Goal: Task Accomplishment & Management: Manage account settings

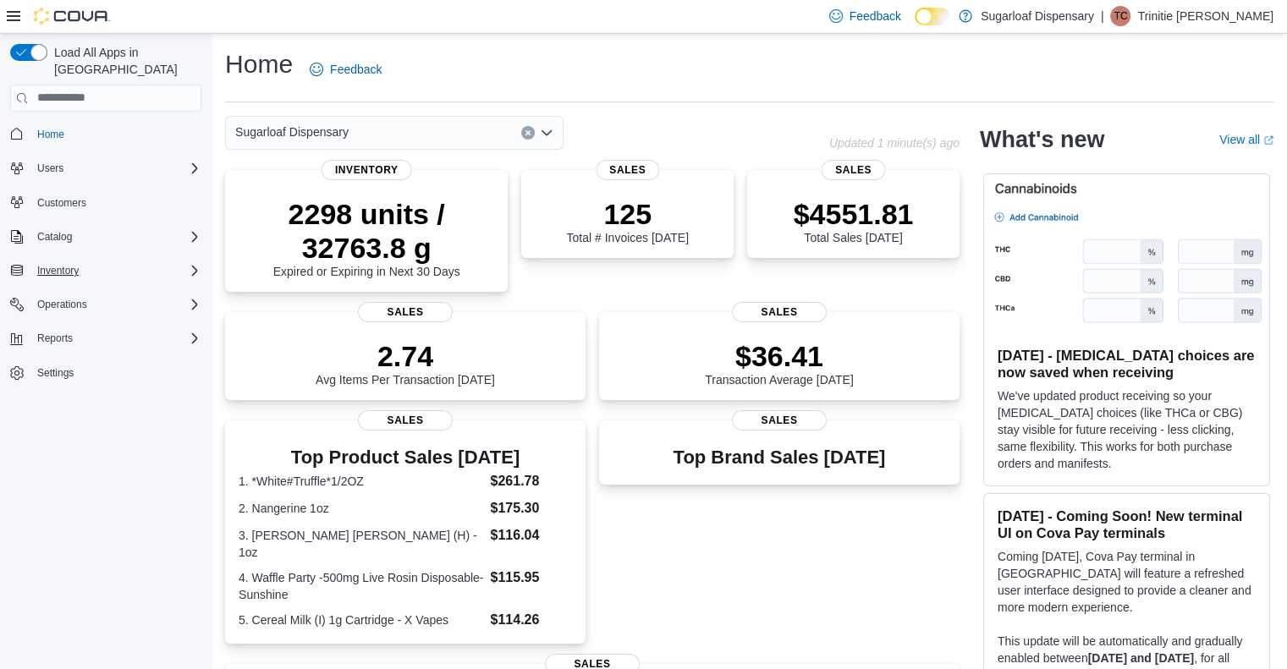
click at [139, 261] on div "Inventory" at bounding box center [115, 271] width 171 height 20
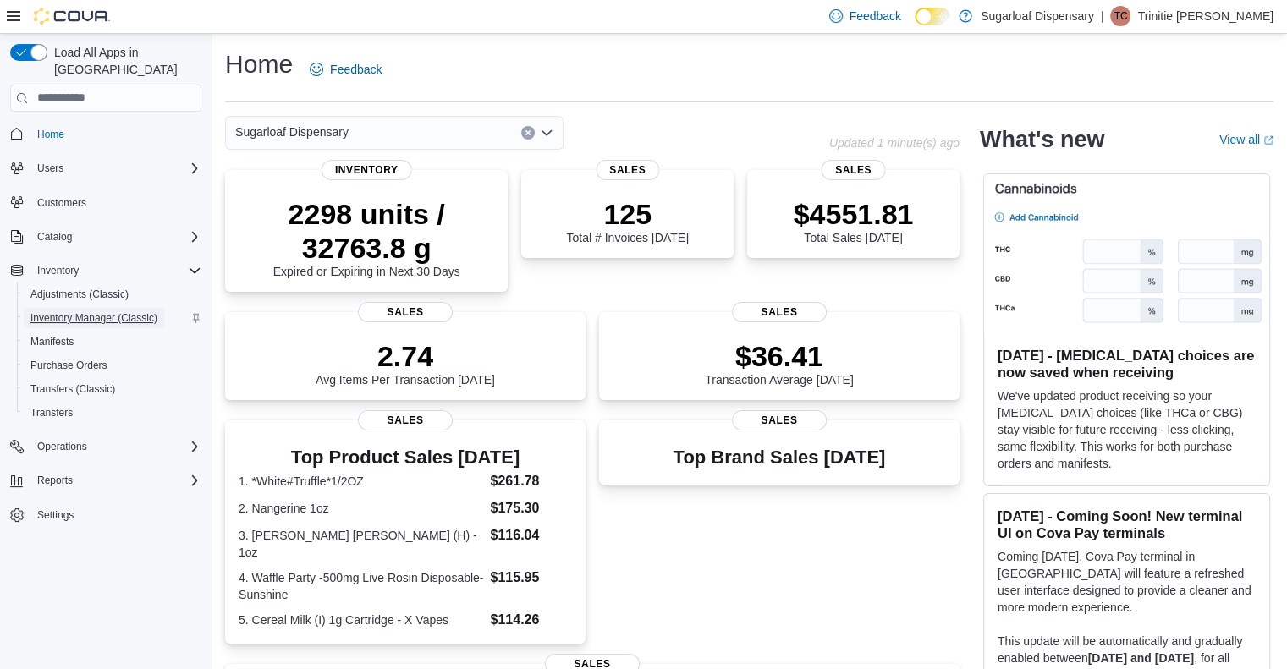
click at [81, 311] on span "Inventory Manager (Classic)" at bounding box center [93, 318] width 127 height 14
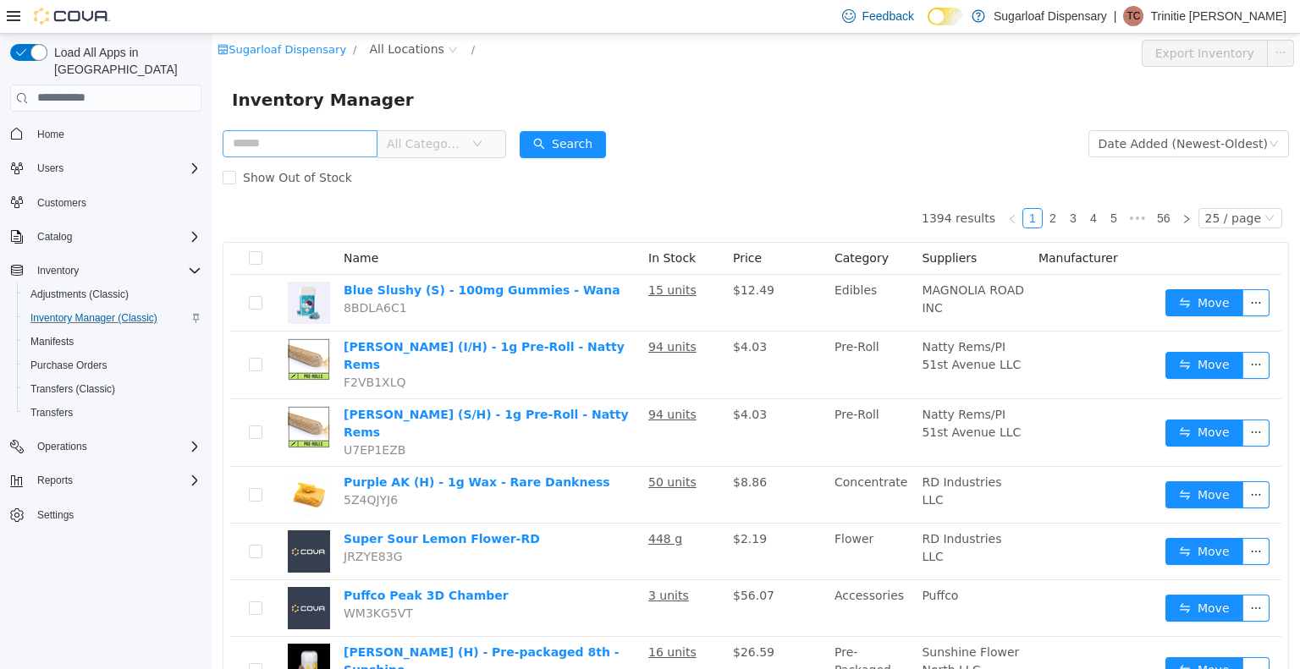
click at [315, 151] on input "text" at bounding box center [300, 142] width 155 height 27
type input "**********"
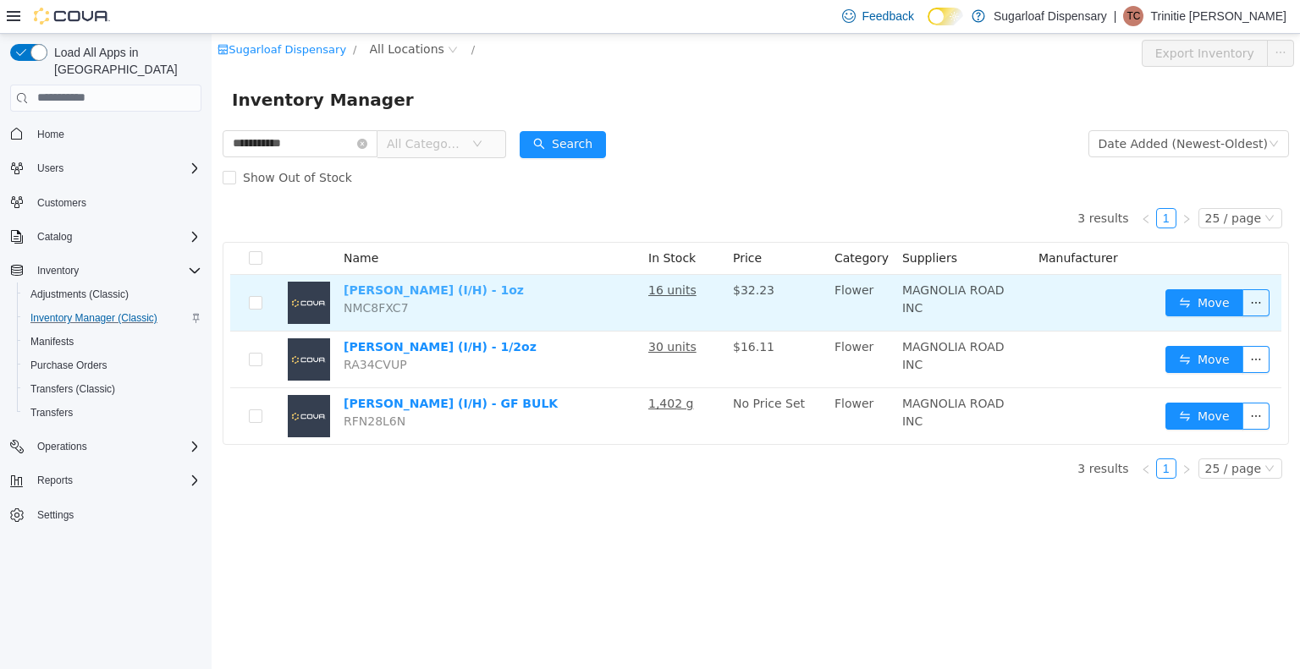
click at [423, 290] on link "Van Helsing (I/H) - 1oz" at bounding box center [434, 290] width 180 height 14
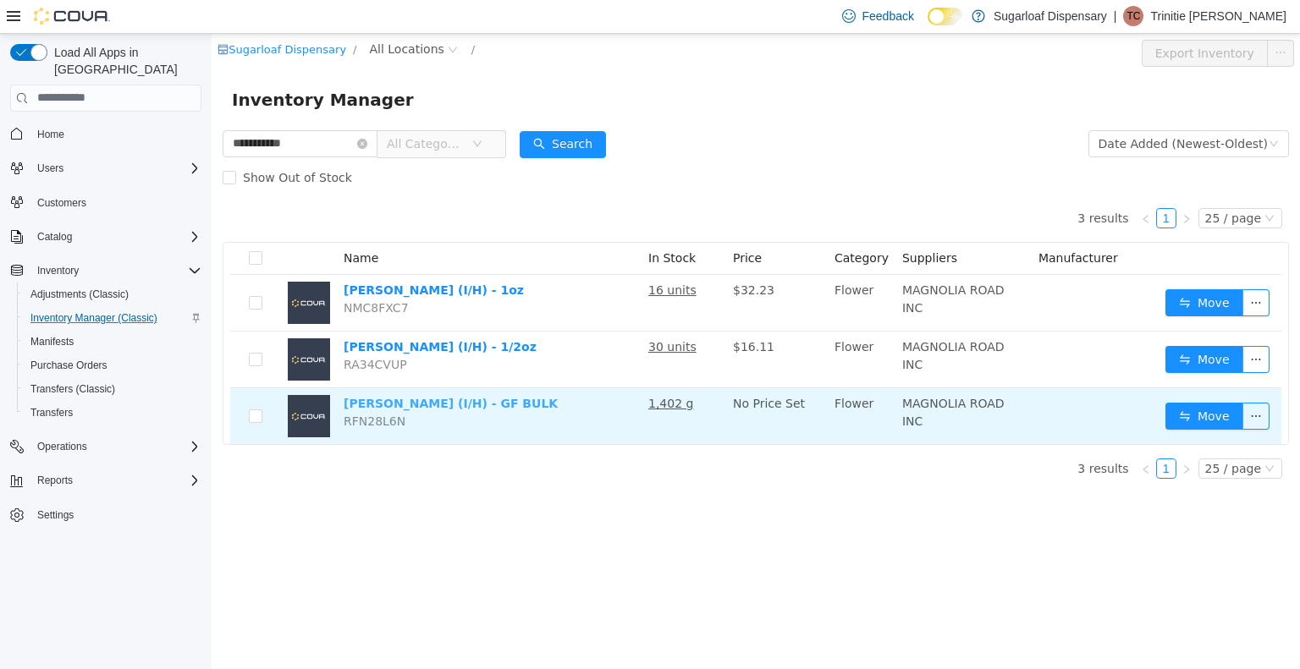
click at [481, 405] on link "Van Helsing (I/H) - GF BULK" at bounding box center [451, 403] width 214 height 14
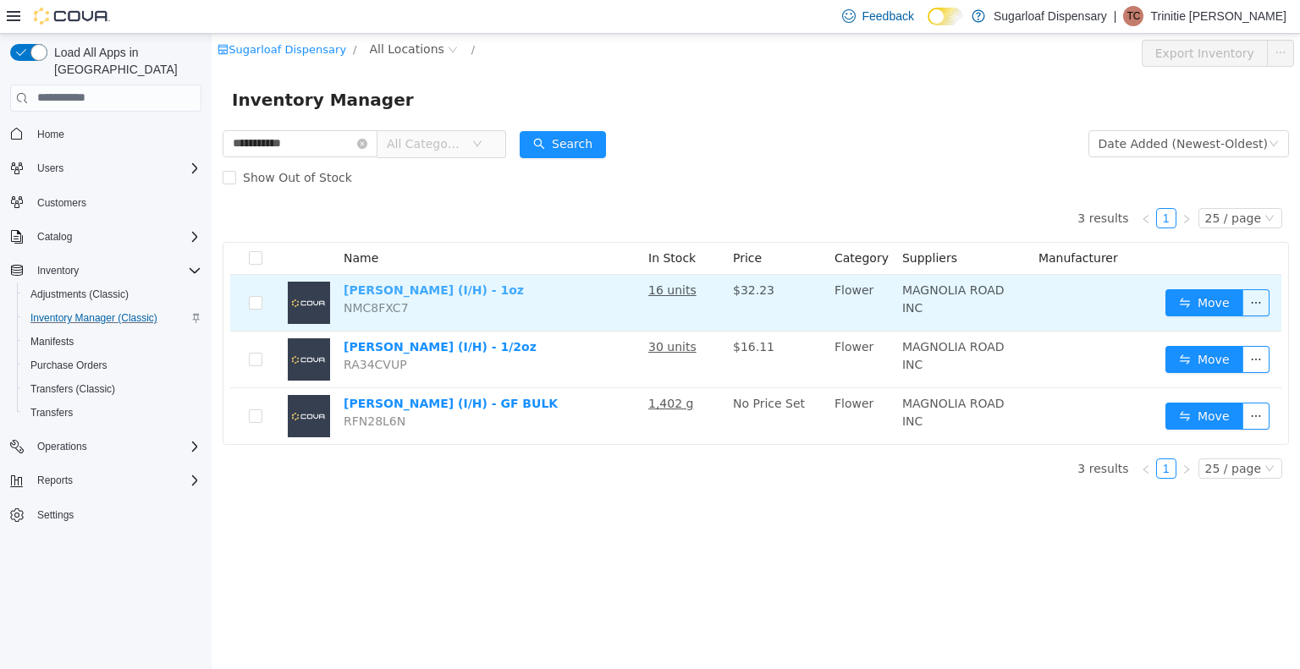
click at [444, 293] on link "Van Helsing (I/H) - 1oz" at bounding box center [434, 290] width 180 height 14
click at [463, 295] on link "Van Helsing (I/H) - 1oz" at bounding box center [434, 290] width 180 height 14
click at [1201, 302] on button "Move" at bounding box center [1204, 302] width 78 height 27
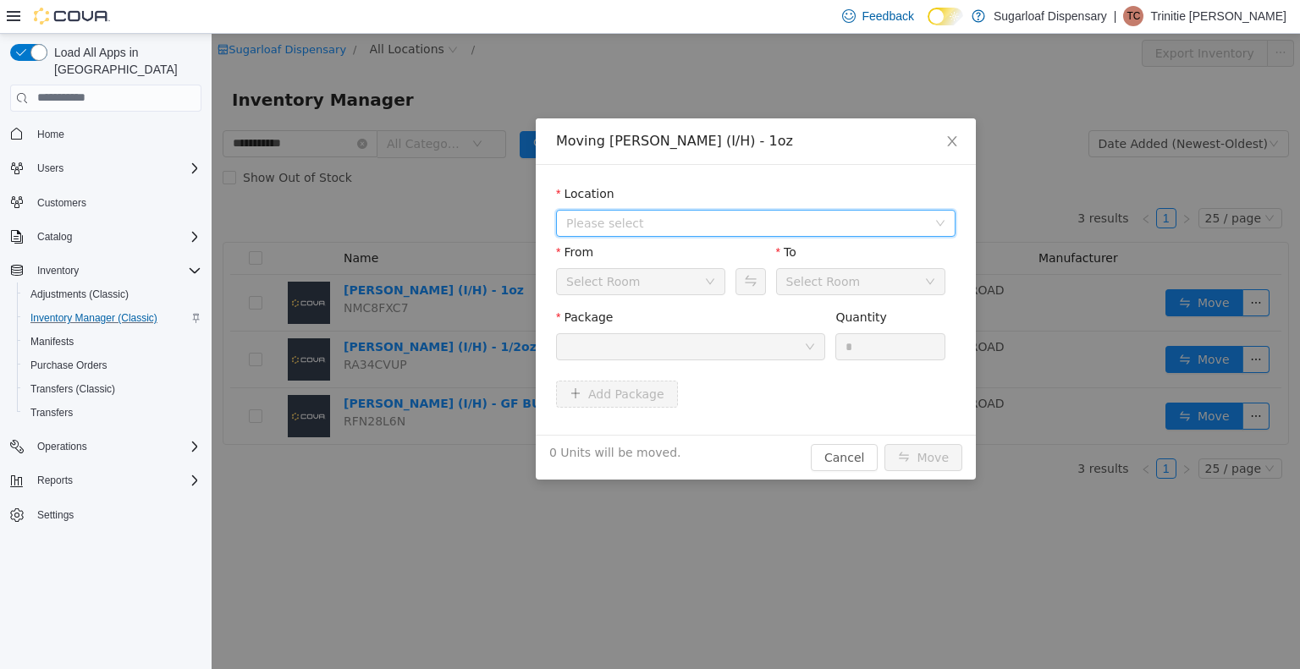
click at [938, 220] on icon "icon: down" at bounding box center [940, 223] width 8 height 6
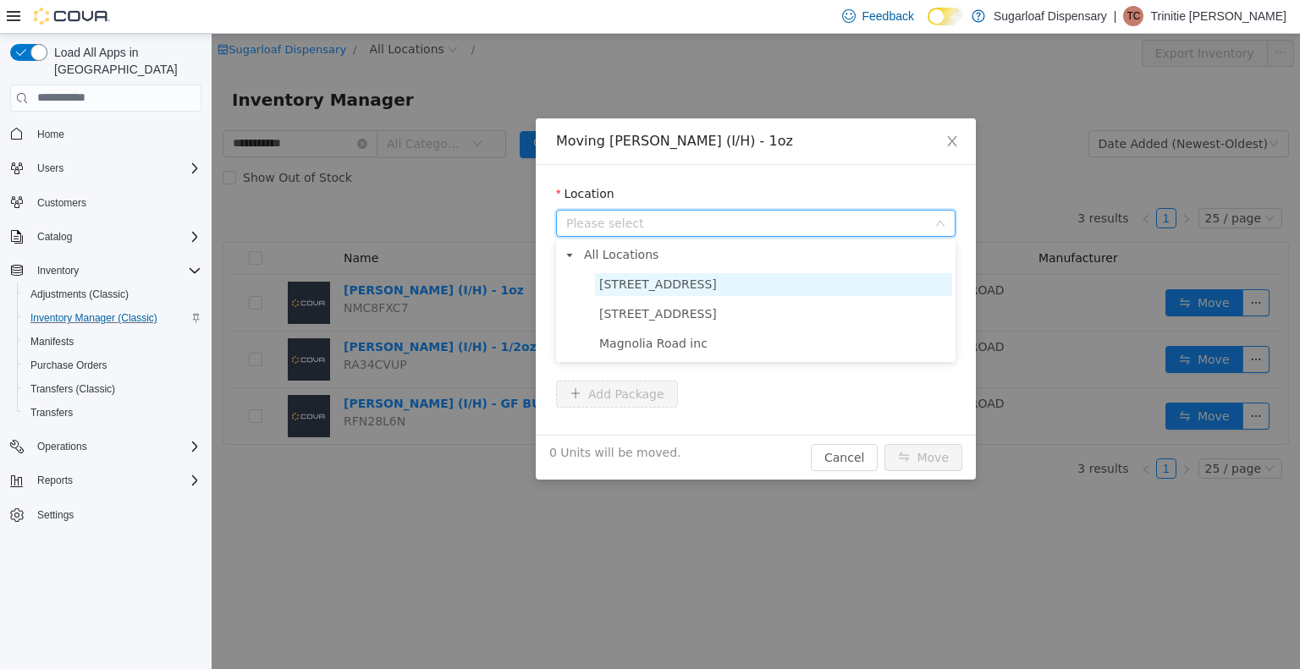
click at [768, 278] on span "336 East Chestnut St" at bounding box center [773, 283] width 357 height 23
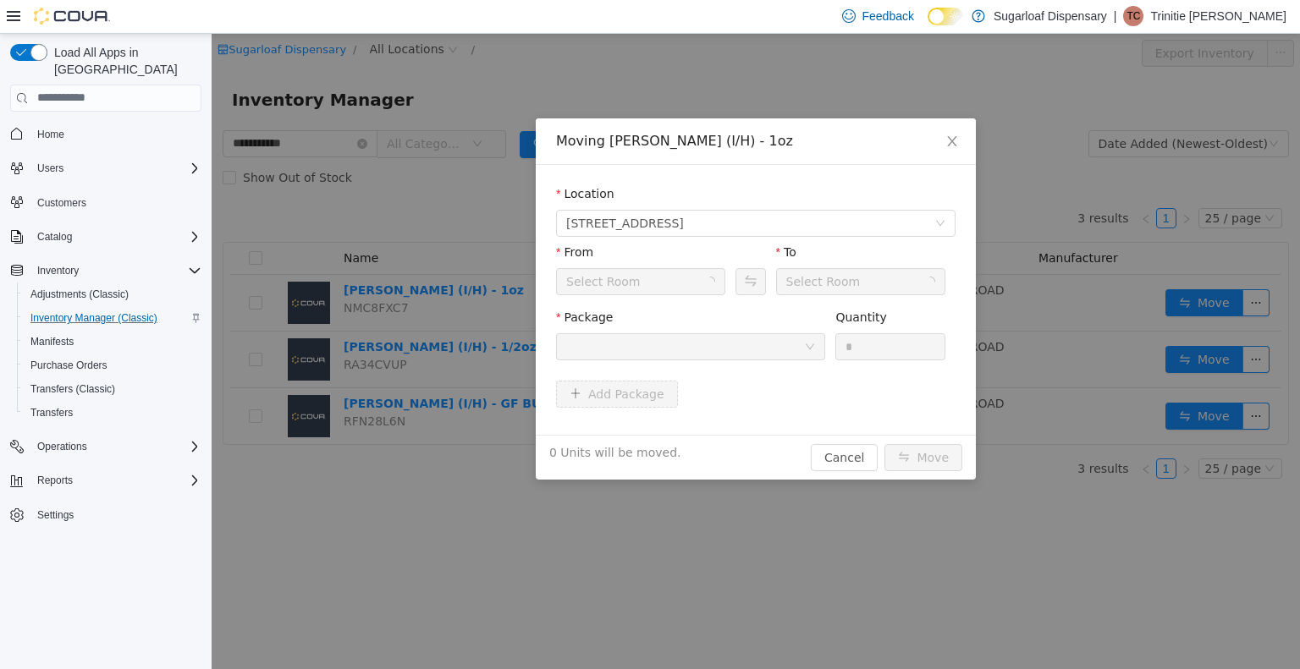
click at [789, 343] on div at bounding box center [685, 345] width 238 height 25
click at [814, 333] on div at bounding box center [690, 346] width 269 height 27
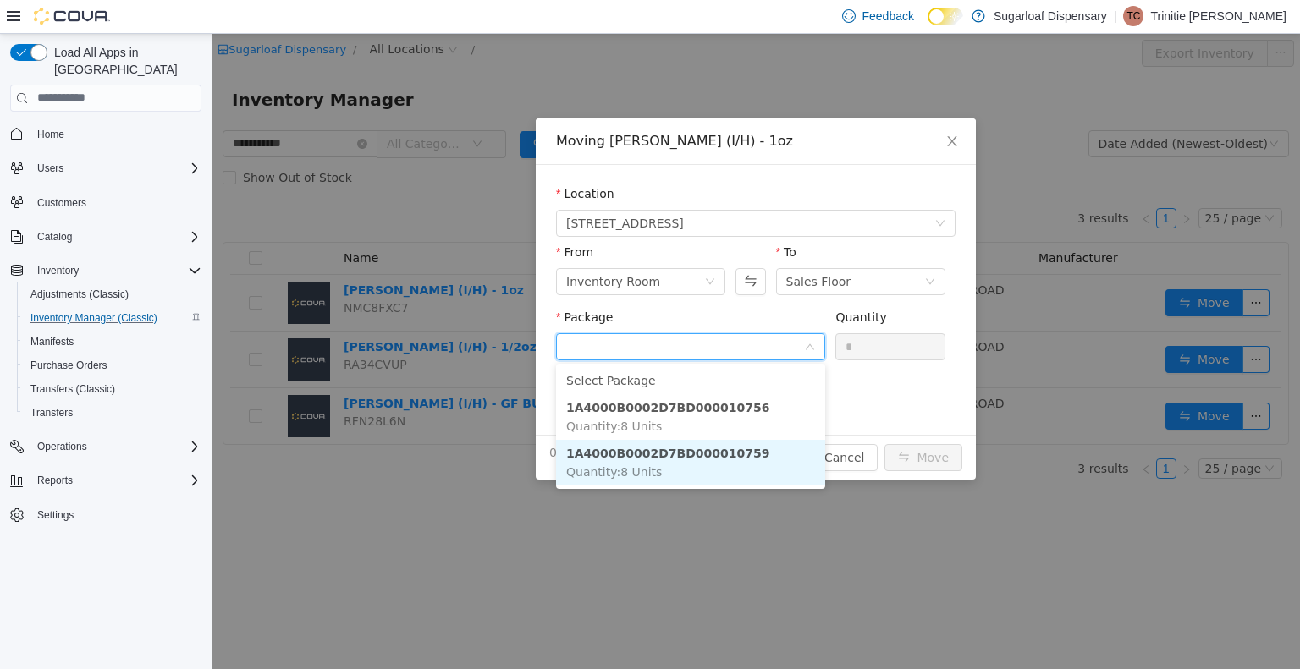
click at [735, 473] on li "1A4000B0002D7BD000010759 Quantity : 8 Units" at bounding box center [690, 462] width 269 height 46
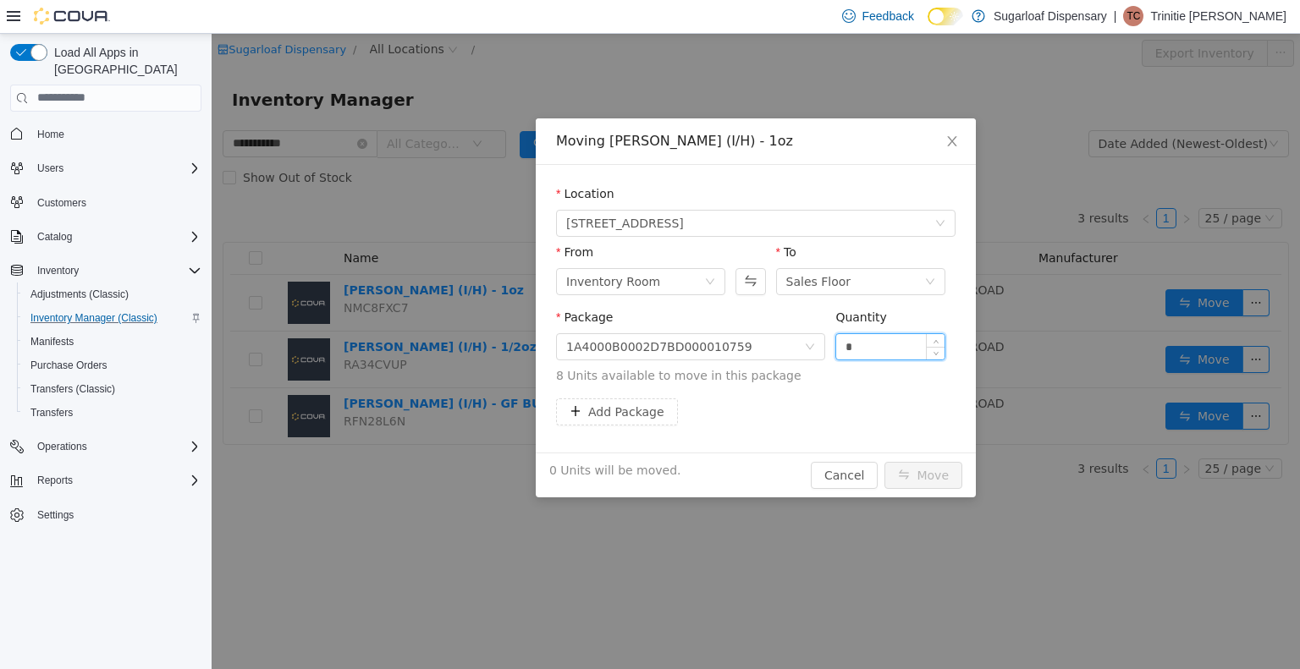
click at [887, 344] on input "*" at bounding box center [890, 345] width 108 height 25
type input "*"
click at [922, 477] on button "Move" at bounding box center [923, 474] width 78 height 27
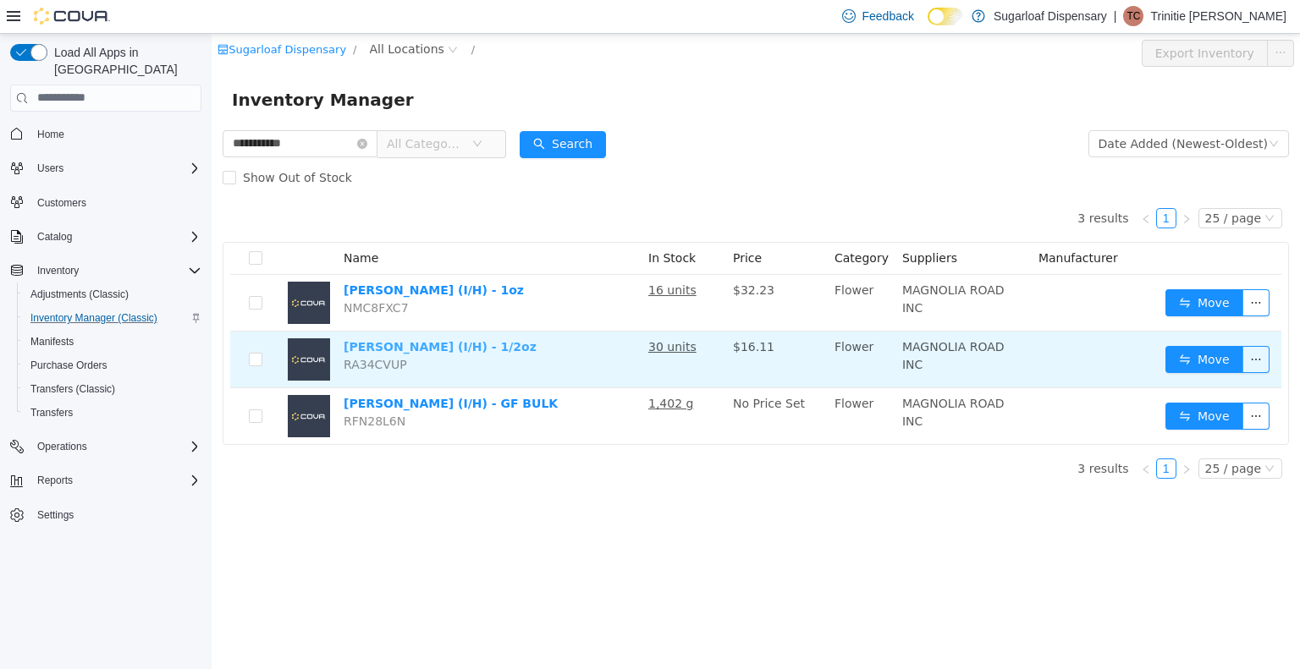
click at [463, 347] on link "Van Helsing (I/H) - 1/2oz" at bounding box center [440, 346] width 193 height 14
click at [1234, 372] on button "Move" at bounding box center [1204, 358] width 78 height 27
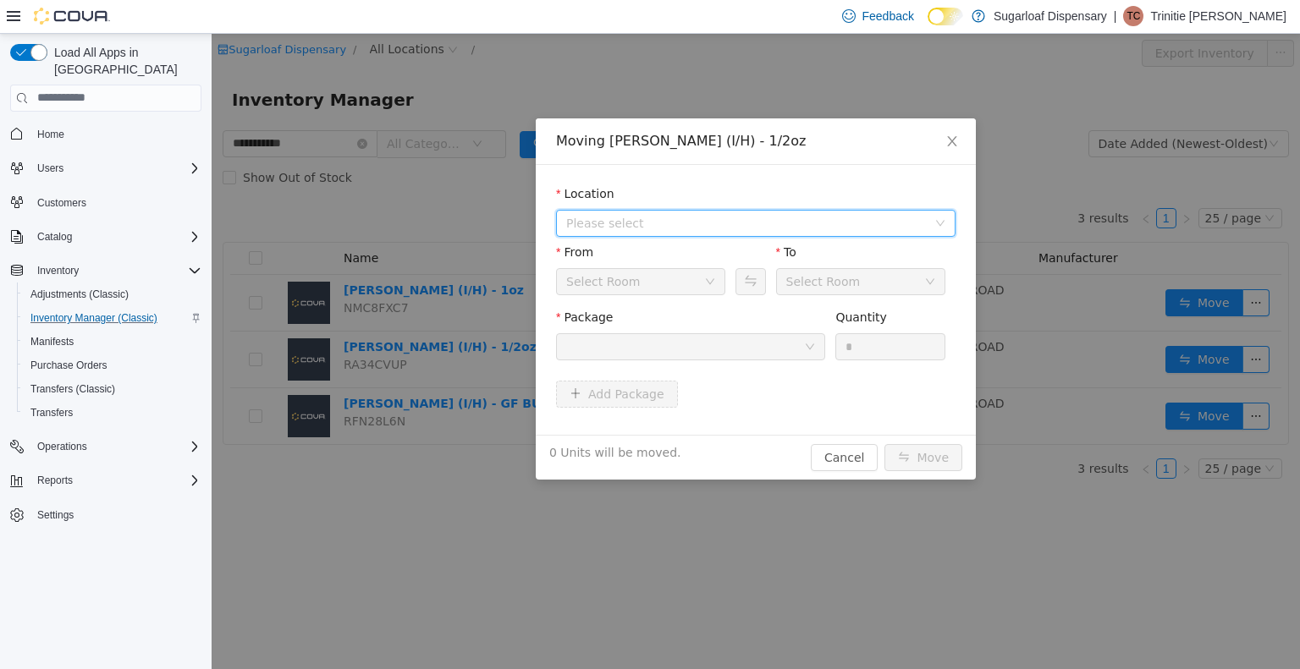
drag, startPoint x: 800, startPoint y: 215, endPoint x: 624, endPoint y: 235, distance: 178.0
drag, startPoint x: 624, startPoint y: 235, endPoint x: 729, endPoint y: 173, distance: 122.5
click at [729, 173] on div "Location Please select From Select Room To Select Room Package Quantity * Add P…" at bounding box center [756, 299] width 440 height 270
click at [944, 220] on icon "icon: down" at bounding box center [940, 223] width 8 height 6
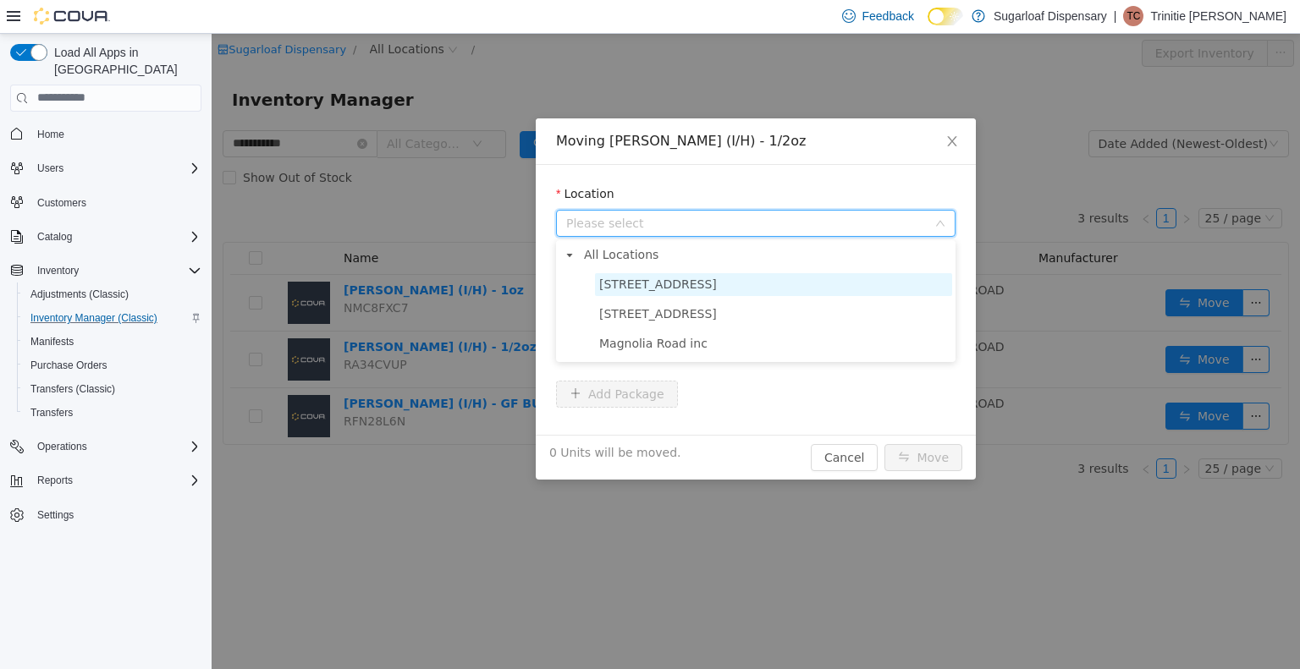
click at [802, 288] on span "336 East Chestnut St" at bounding box center [773, 283] width 357 height 23
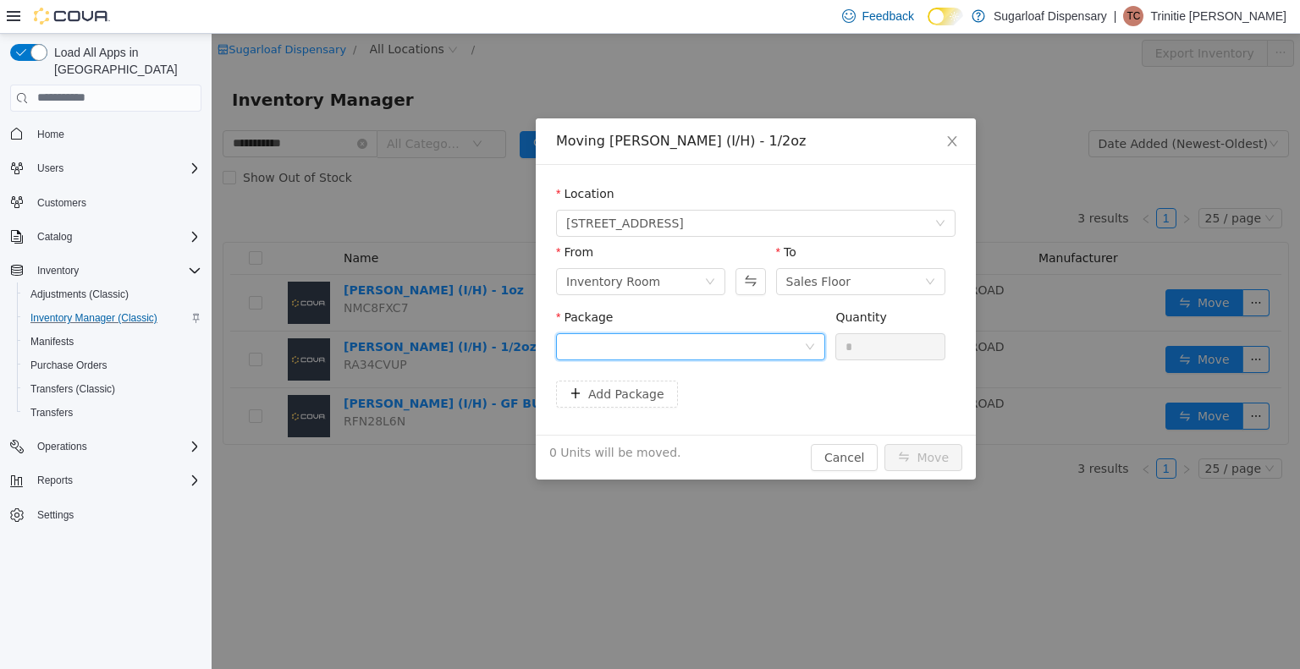
click at [818, 345] on div at bounding box center [690, 346] width 269 height 27
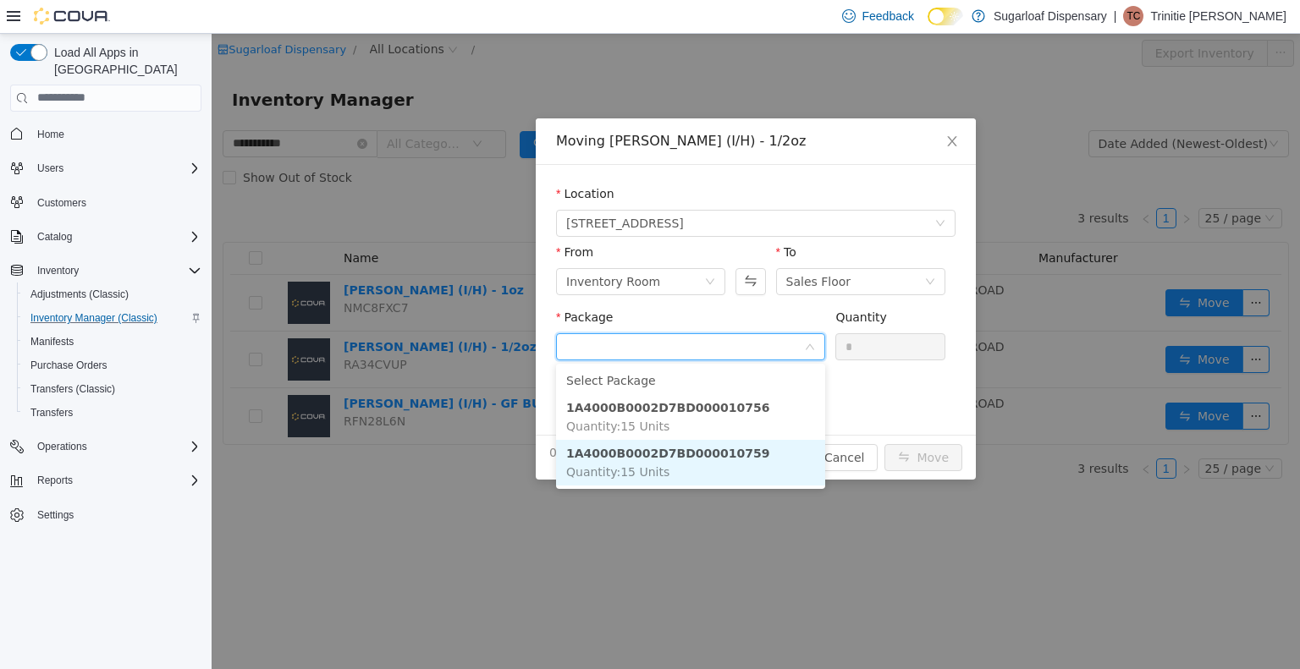
click at [742, 448] on li "1A4000B0002D7BD000010759 Quantity : 15 Units" at bounding box center [690, 462] width 269 height 46
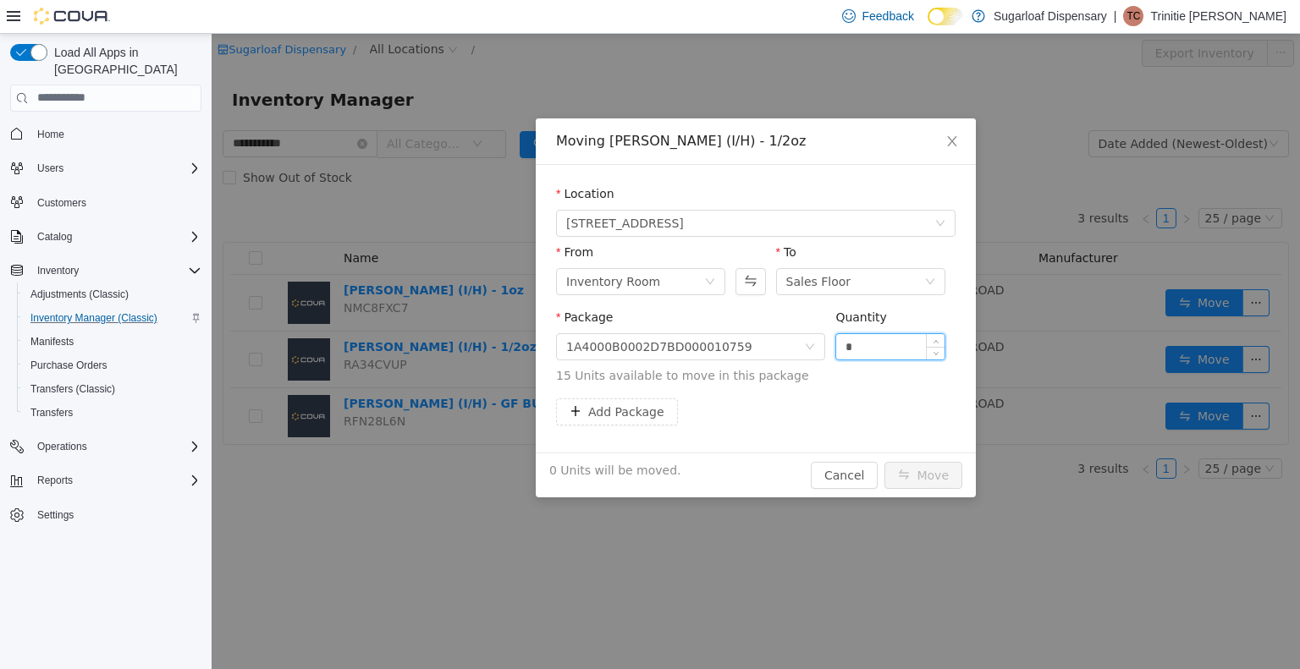
click at [873, 358] on input "*" at bounding box center [890, 345] width 108 height 25
type input "**"
click at [926, 476] on button "Move" at bounding box center [923, 474] width 78 height 27
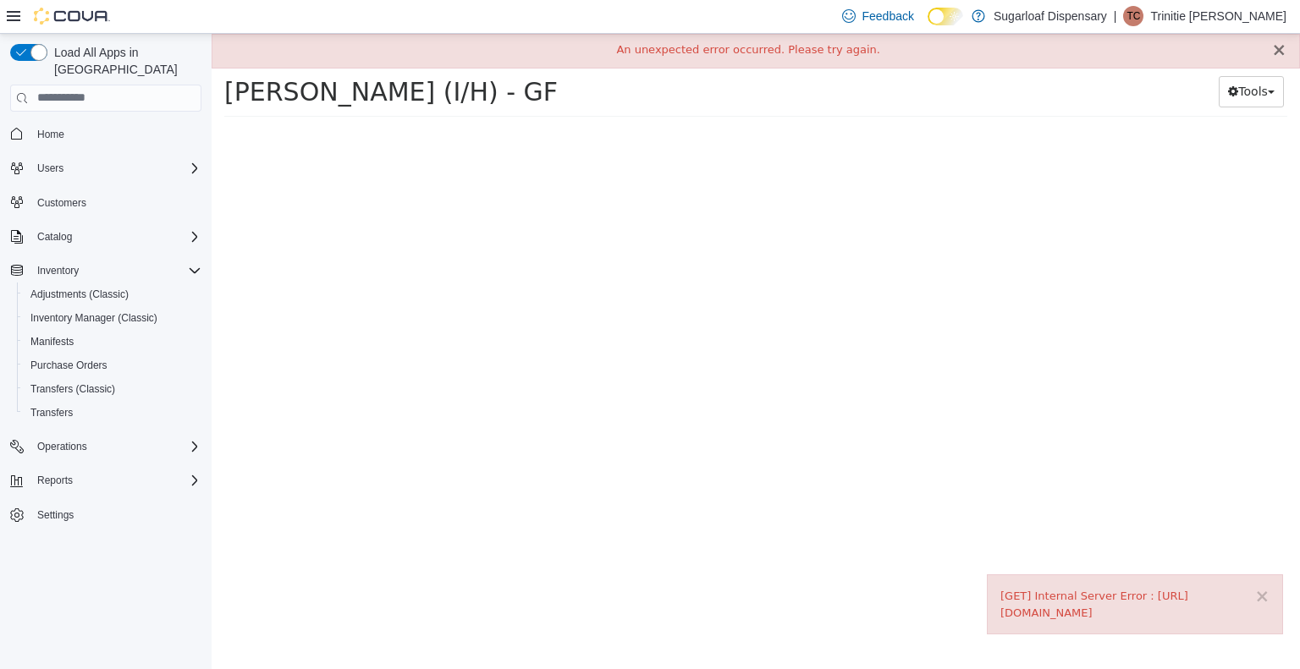
click at [1282, 52] on button "×" at bounding box center [1278, 50] width 15 height 18
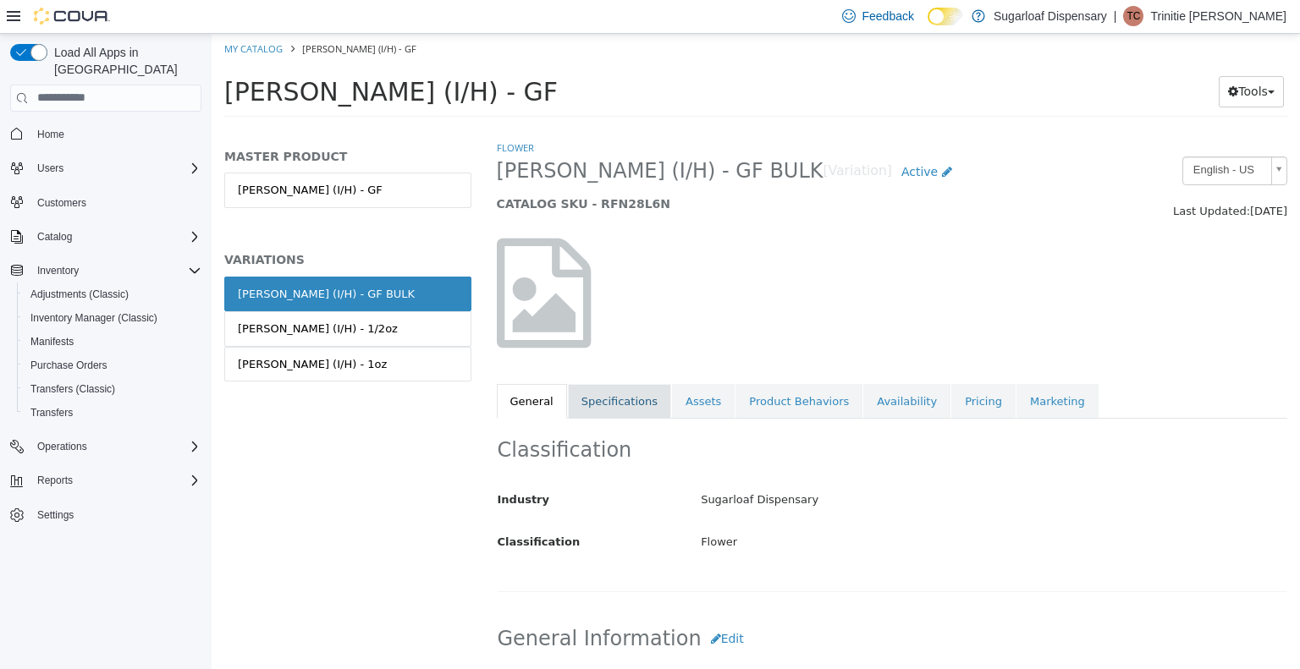
click at [635, 401] on link "Specifications" at bounding box center [619, 401] width 103 height 36
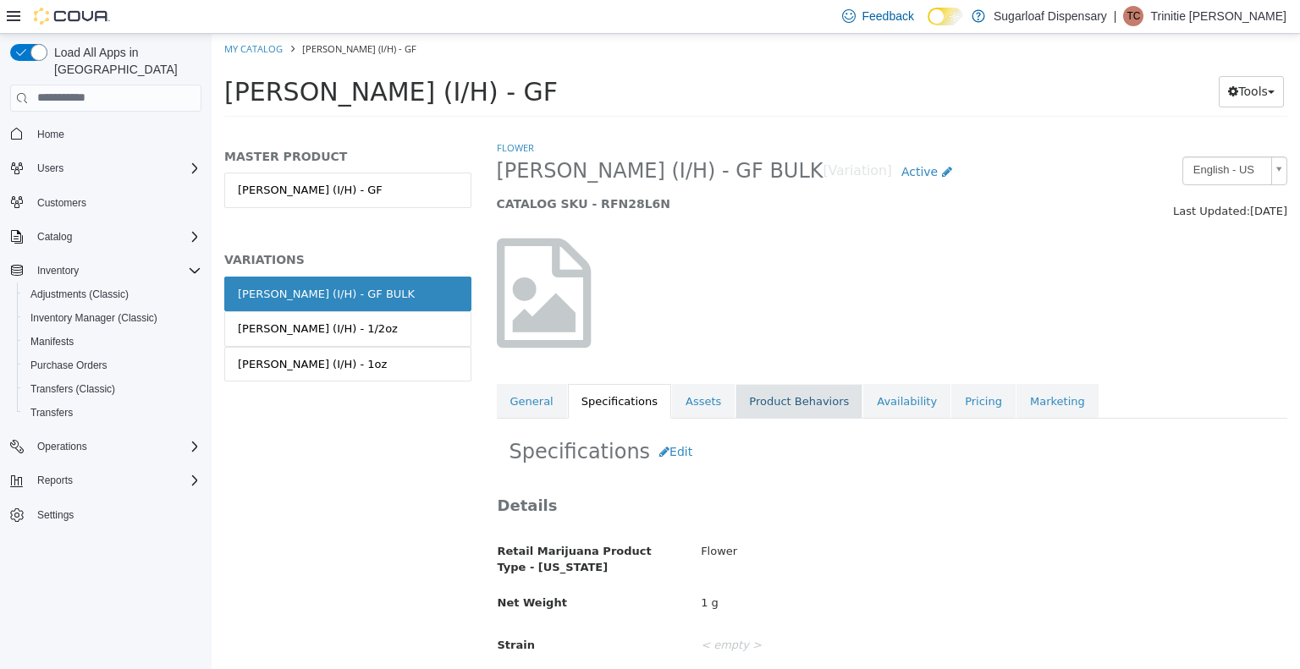
click at [765, 409] on link "Product Behaviors" at bounding box center [798, 401] width 127 height 36
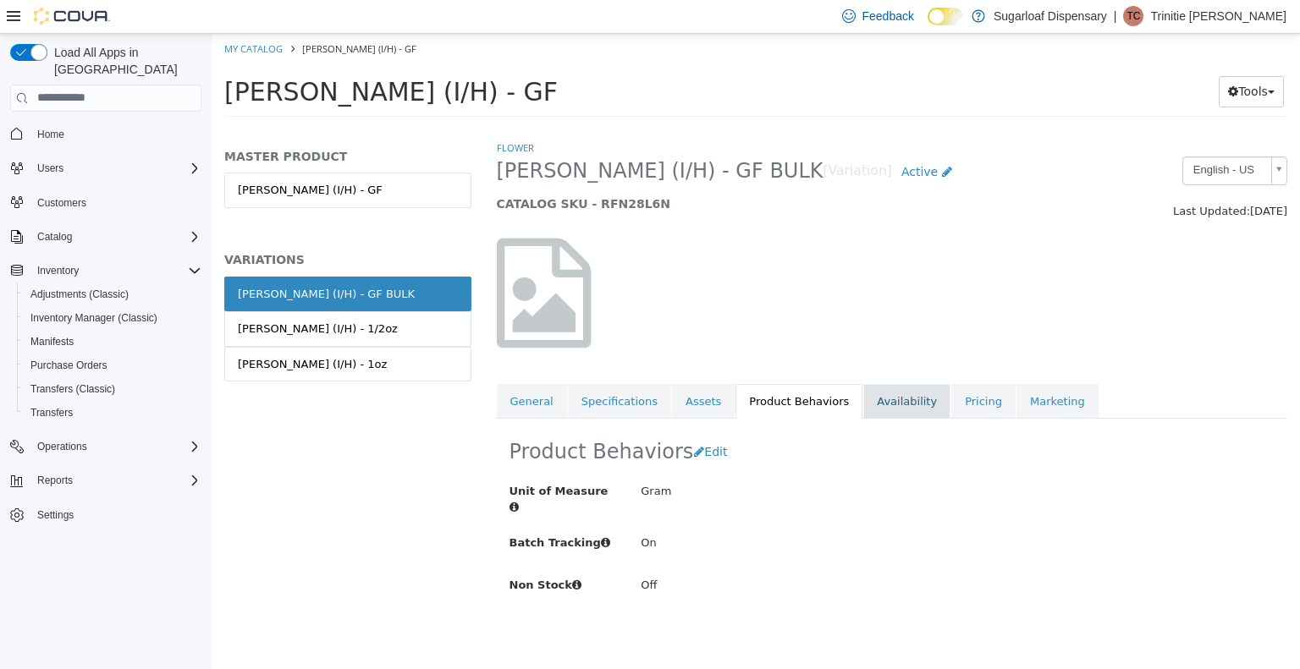
click at [863, 406] on link "Availability" at bounding box center [906, 401] width 87 height 36
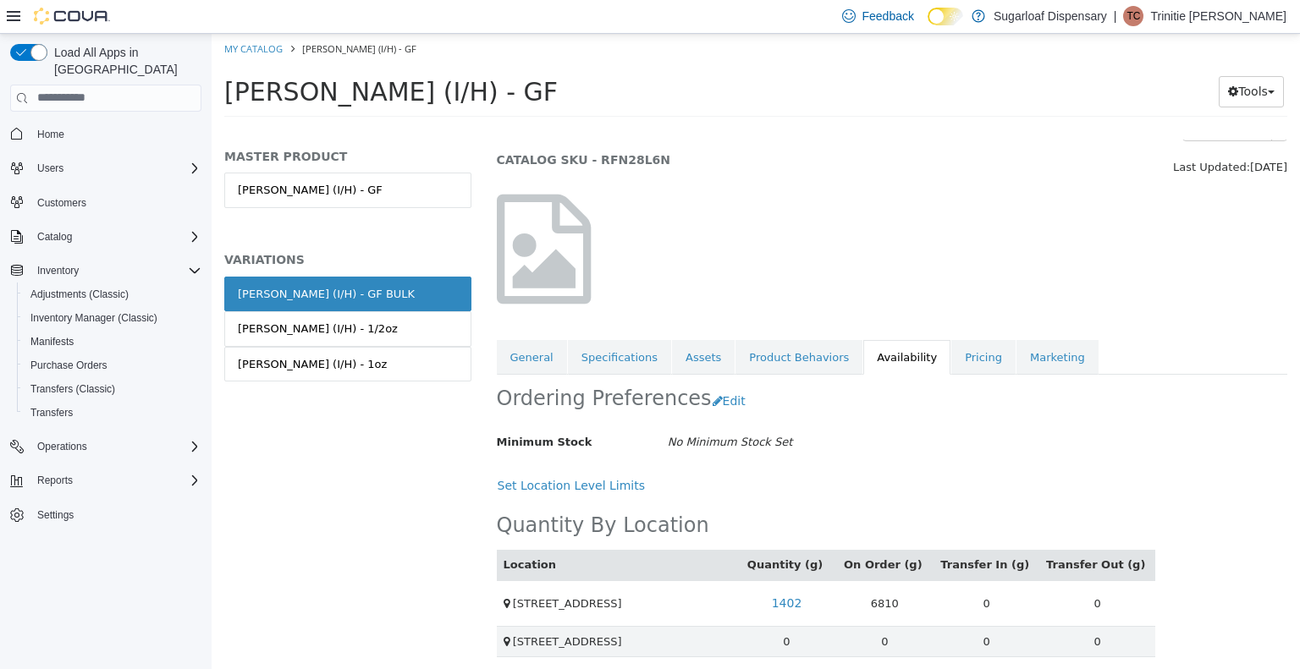
scroll to position [47, 0]
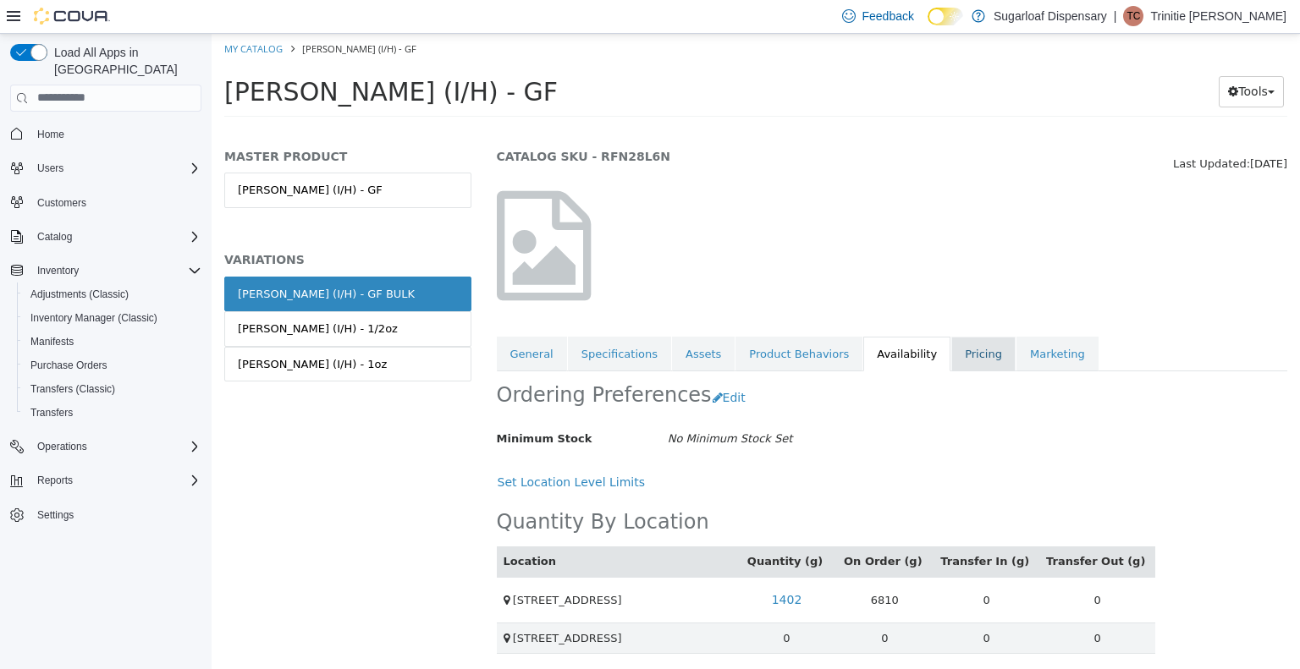
click at [951, 358] on link "Pricing" at bounding box center [983, 354] width 64 height 36
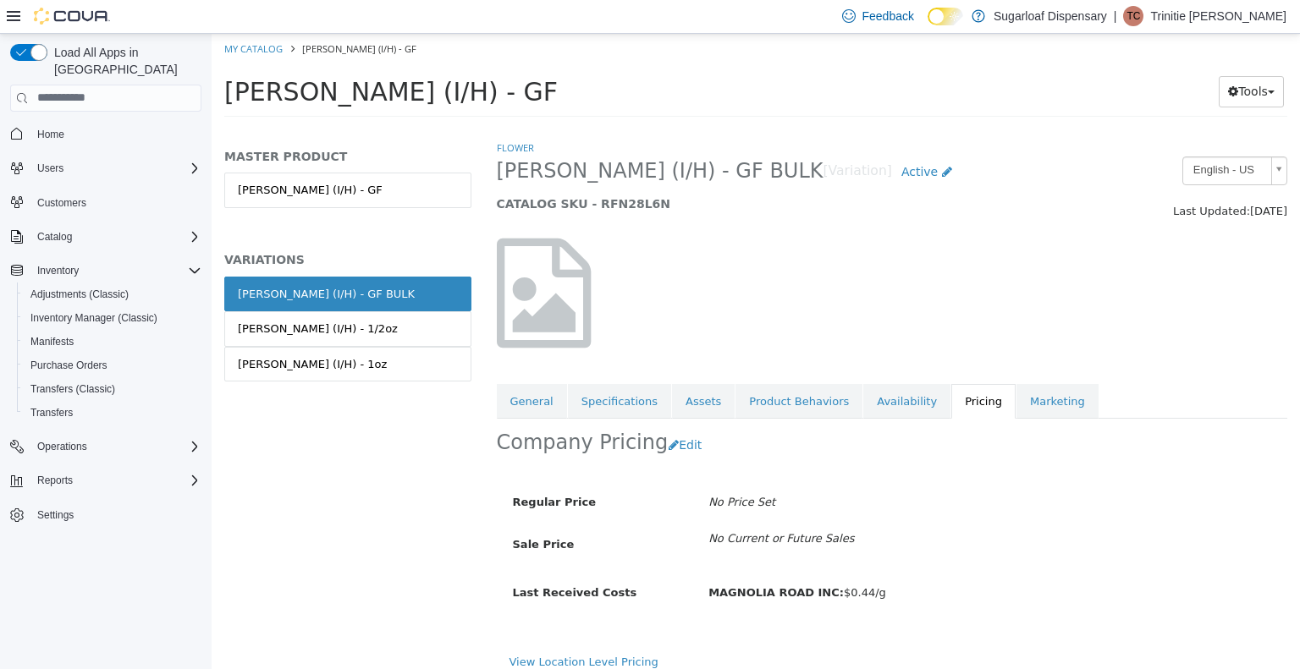
scroll to position [12, 0]
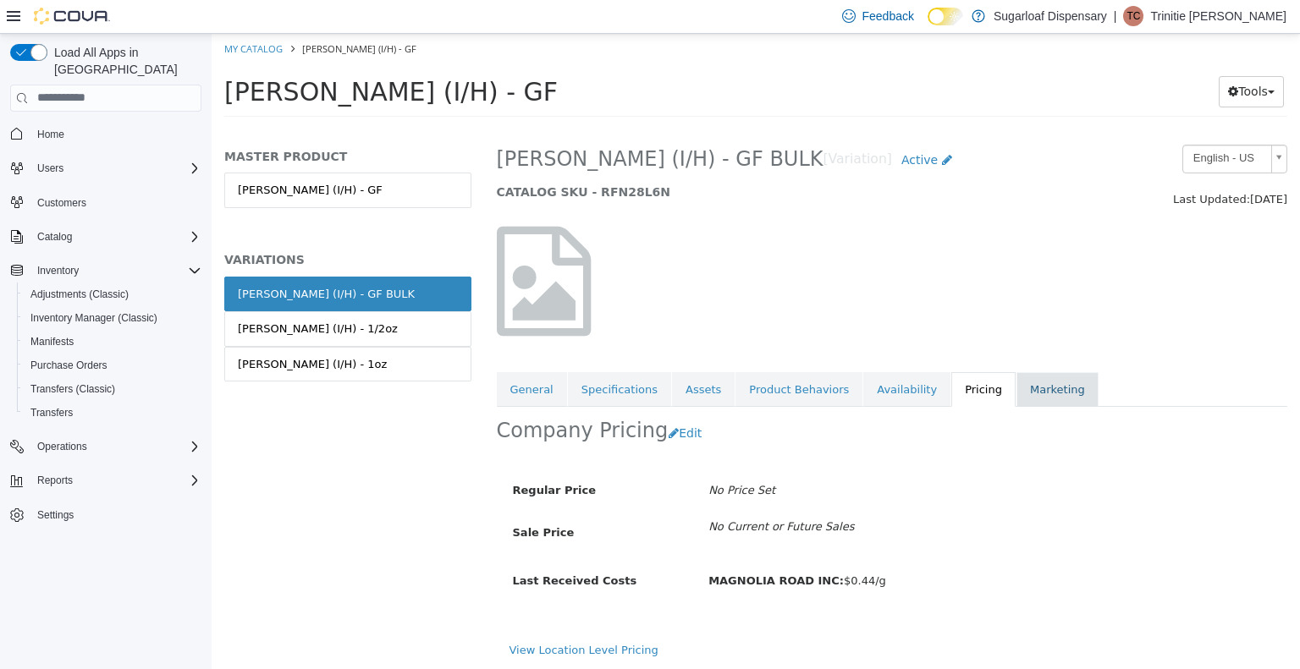
click at [1016, 385] on link "Marketing" at bounding box center [1057, 389] width 82 height 36
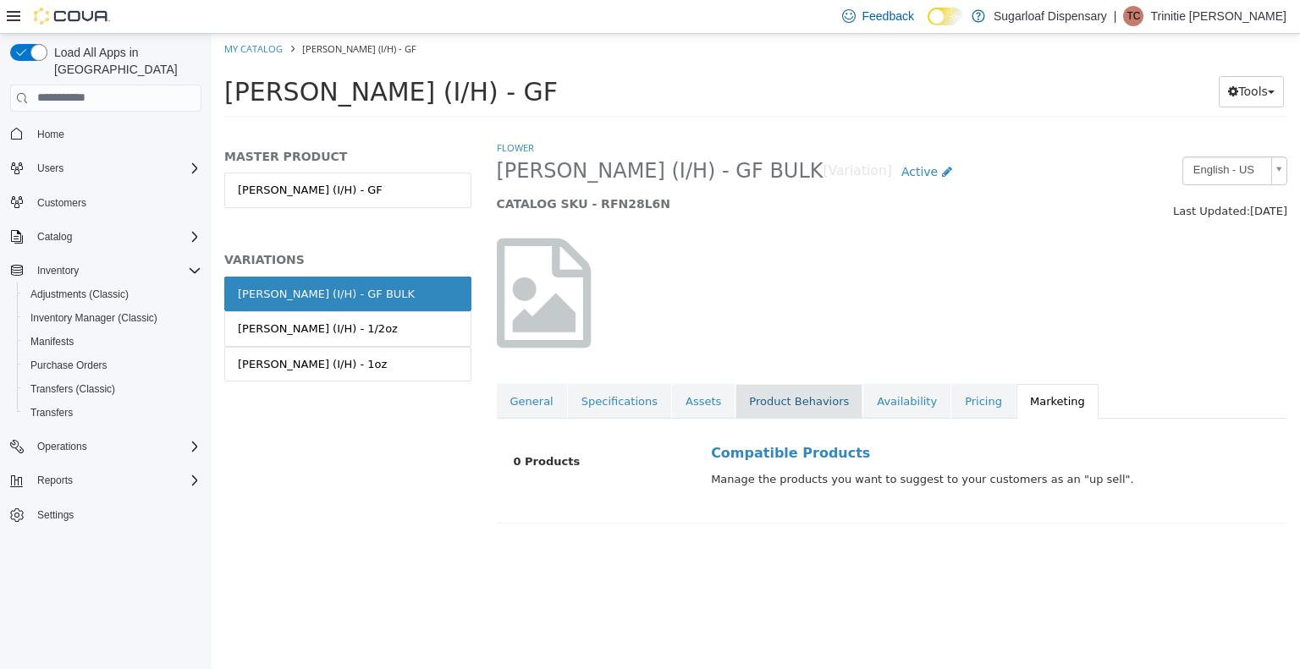
click at [785, 398] on link "Product Behaviors" at bounding box center [798, 401] width 127 height 36
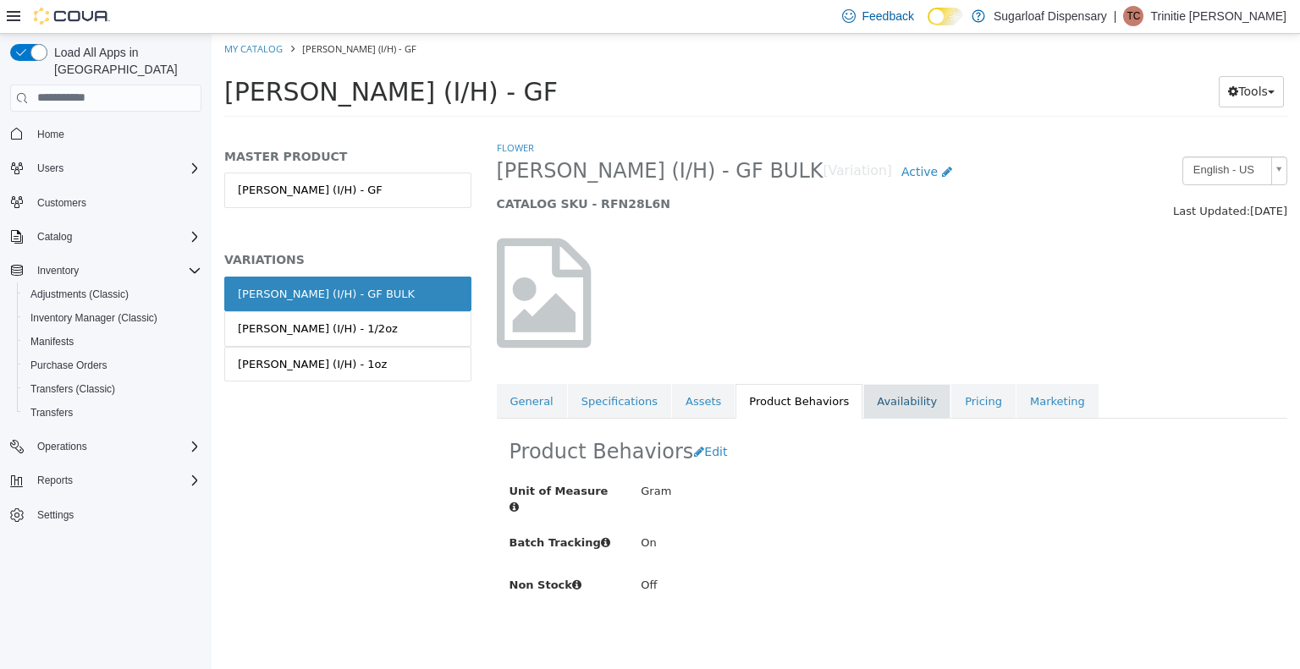
click at [894, 387] on link "Availability" at bounding box center [906, 401] width 87 height 36
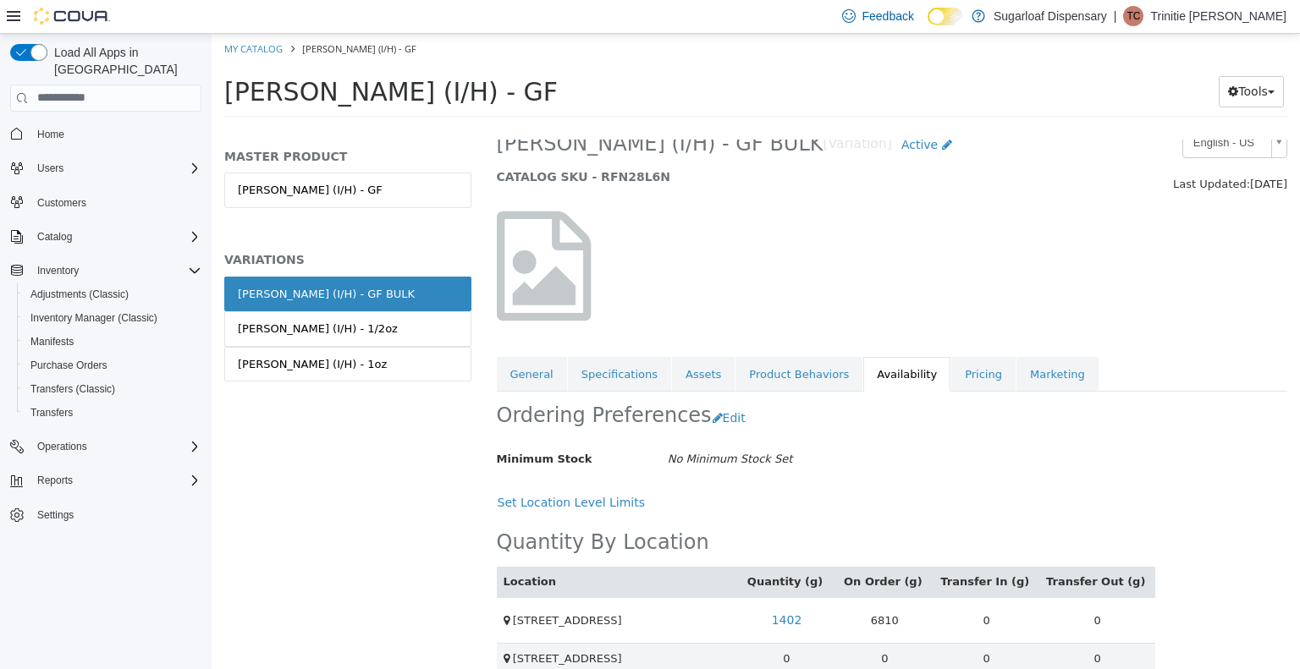
scroll to position [47, 0]
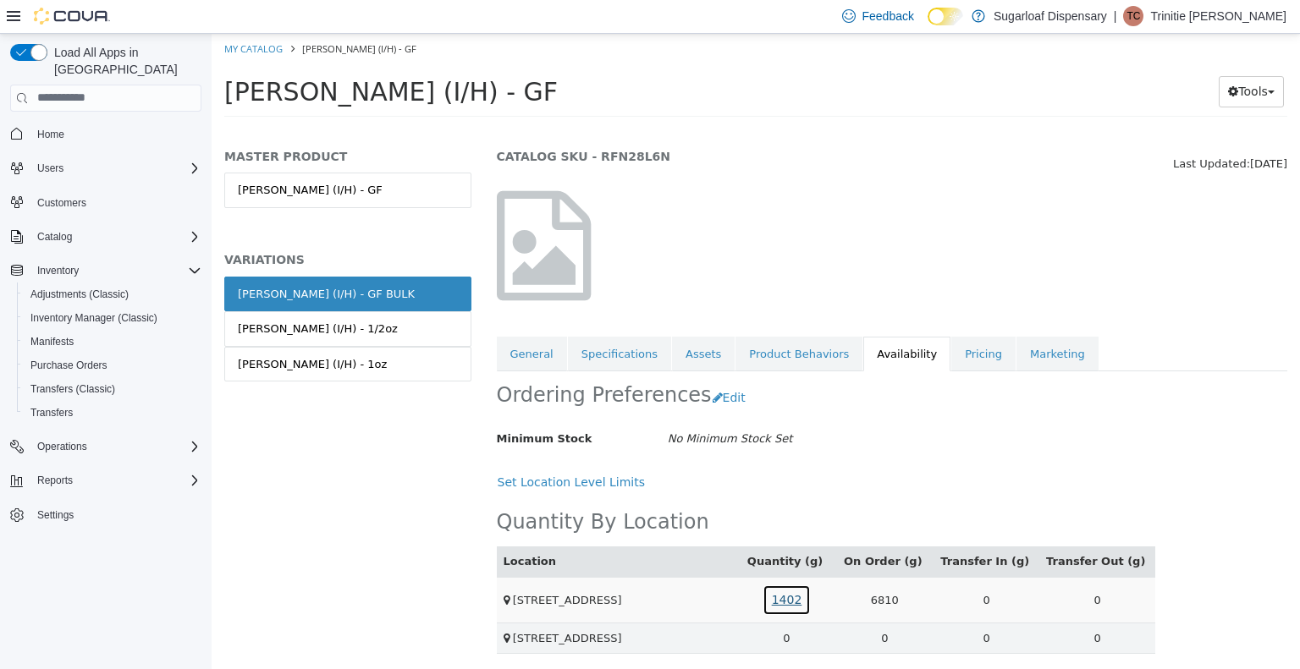
click at [811, 599] on link "1402" at bounding box center [786, 599] width 49 height 31
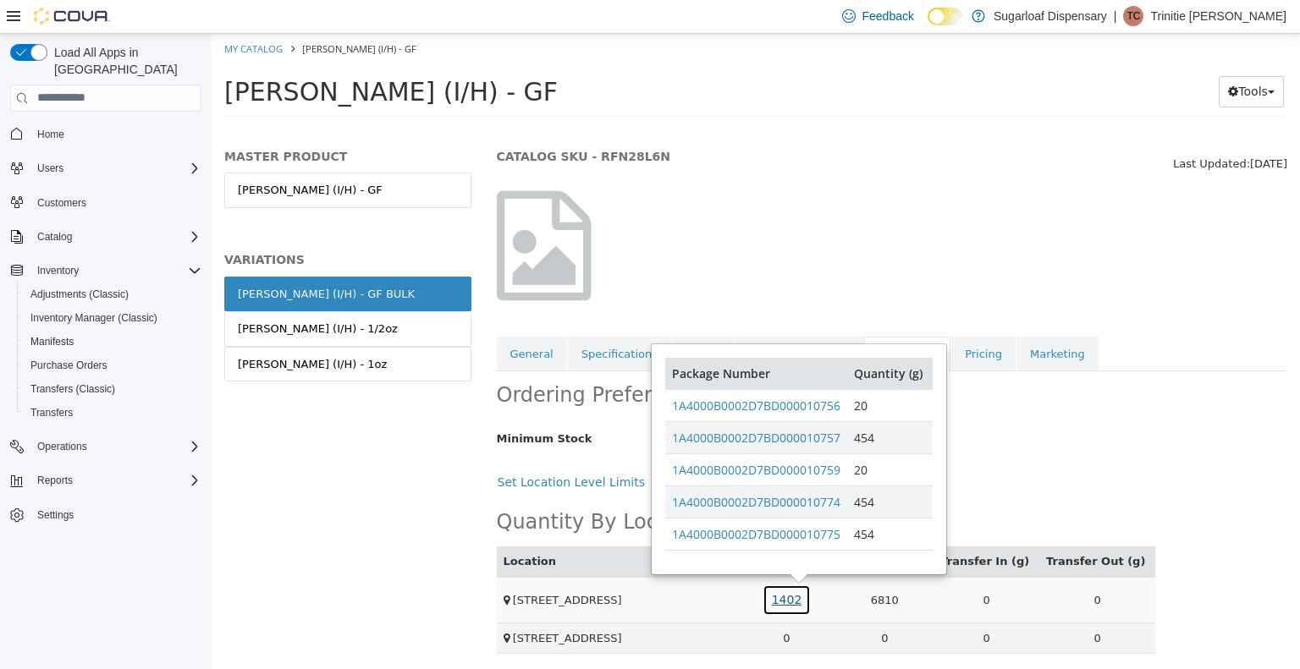
click at [811, 599] on link "1402" at bounding box center [786, 599] width 49 height 31
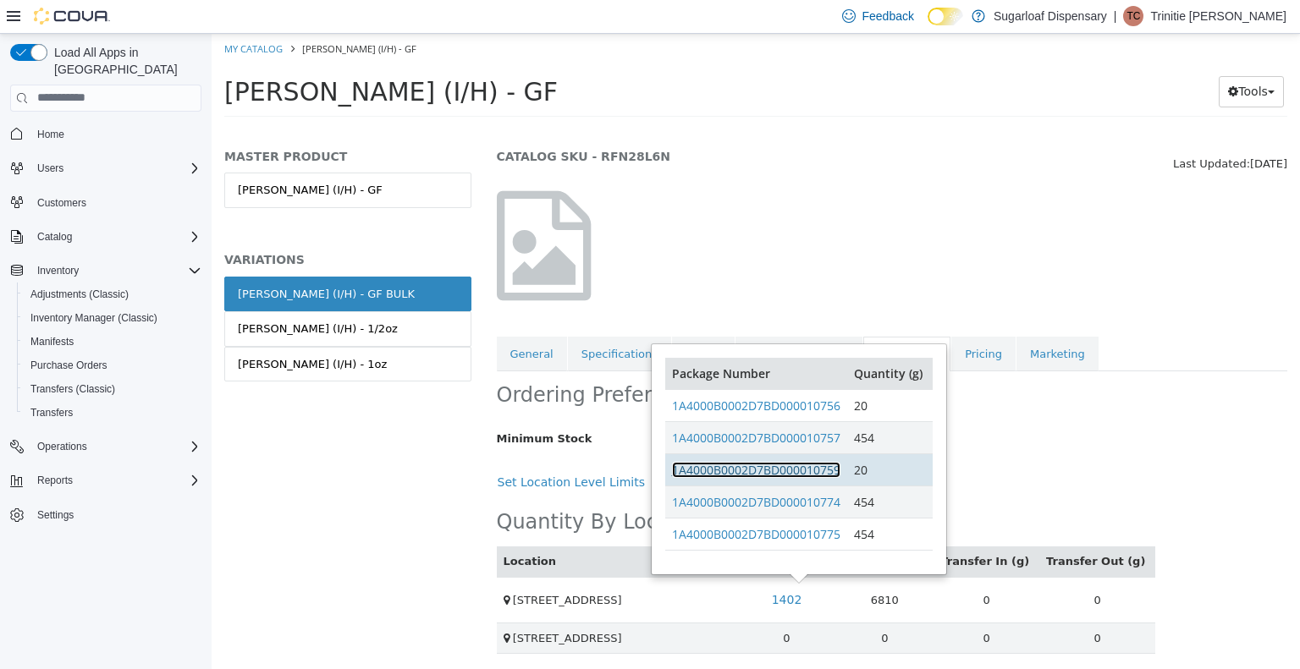
click at [822, 465] on link "1A4000B0002D7BD000010759" at bounding box center [756, 469] width 168 height 16
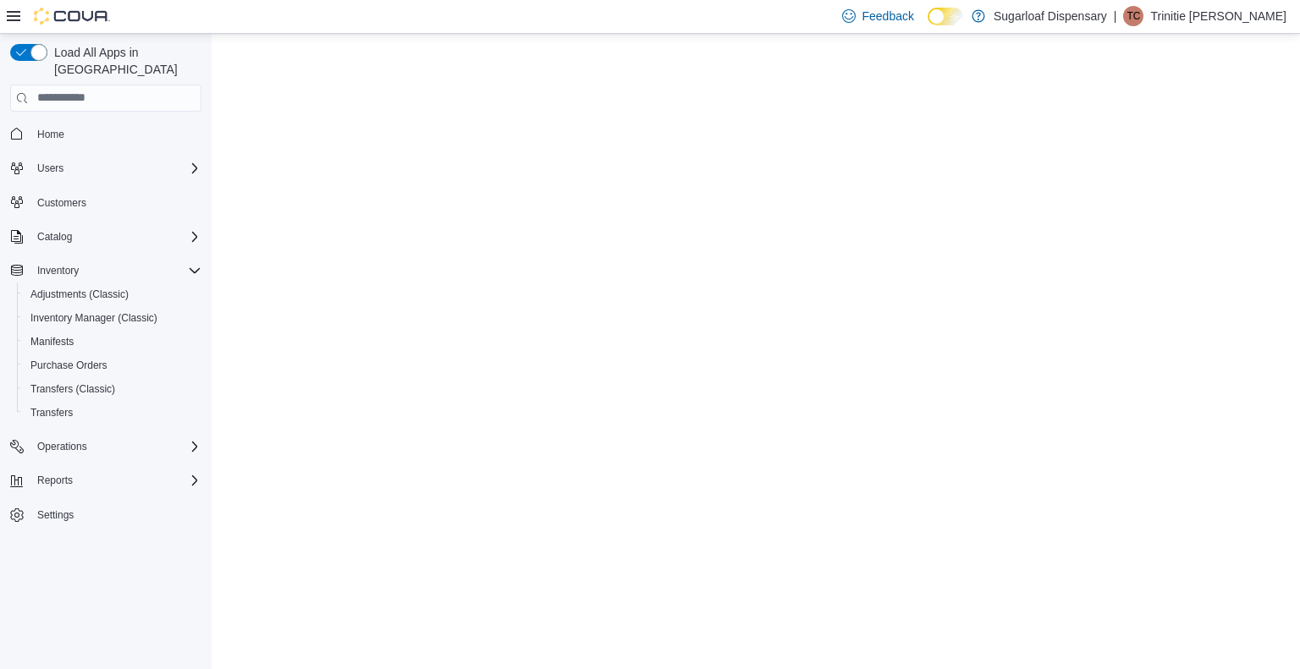
drag, startPoint x: 212, startPoint y: 33, endPoint x: 1287, endPoint y: 52, distance: 1075.6
click at [1287, 33] on html at bounding box center [756, 33] width 1088 height 0
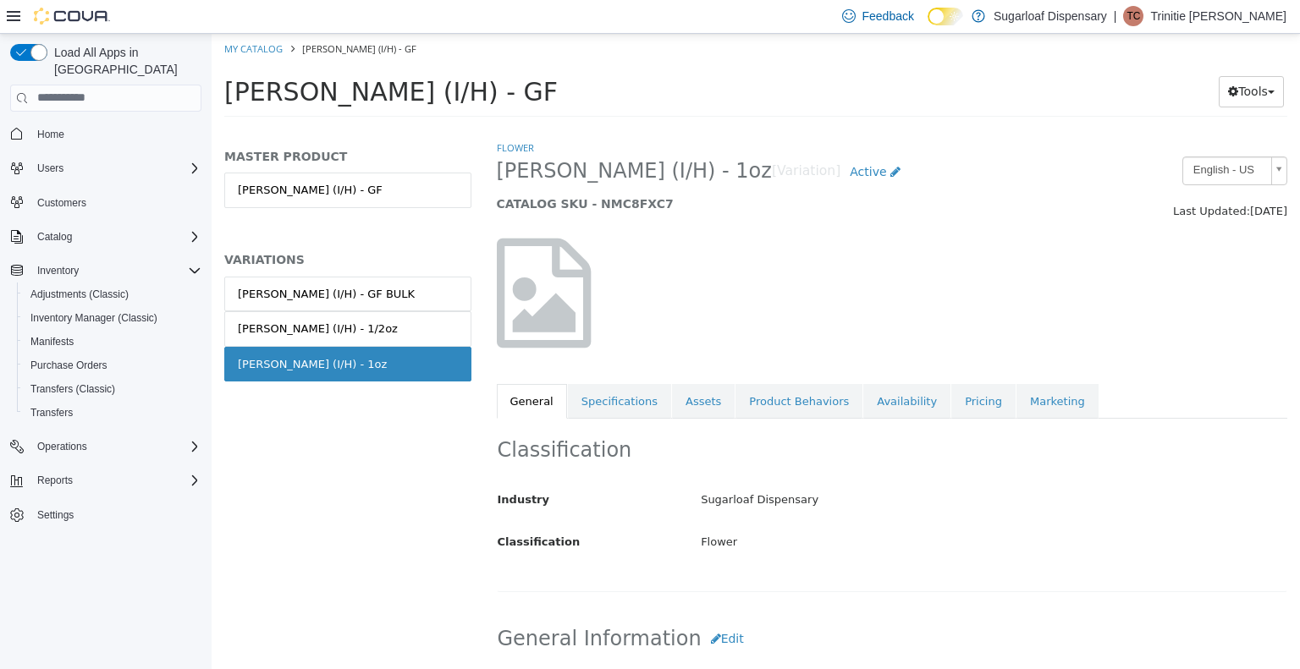
drag, startPoint x: 761, startPoint y: 286, endPoint x: 1295, endPoint y: 231, distance: 536.7
click at [1295, 231] on div "Flower Van Helsing (I/H) - 1oz [Variation] Active CATALOG SKU - NMC8FXC7 Englis…" at bounding box center [892, 404] width 817 height 530
click at [893, 393] on link "Availability" at bounding box center [906, 401] width 87 height 36
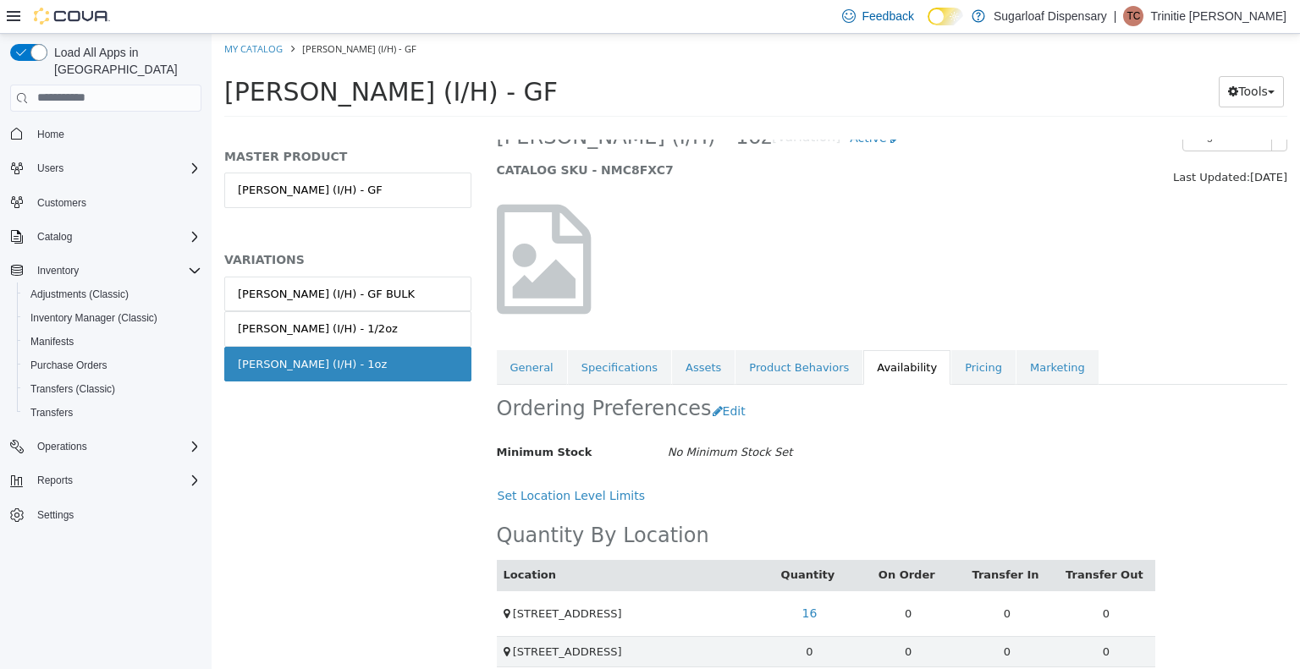
scroll to position [47, 0]
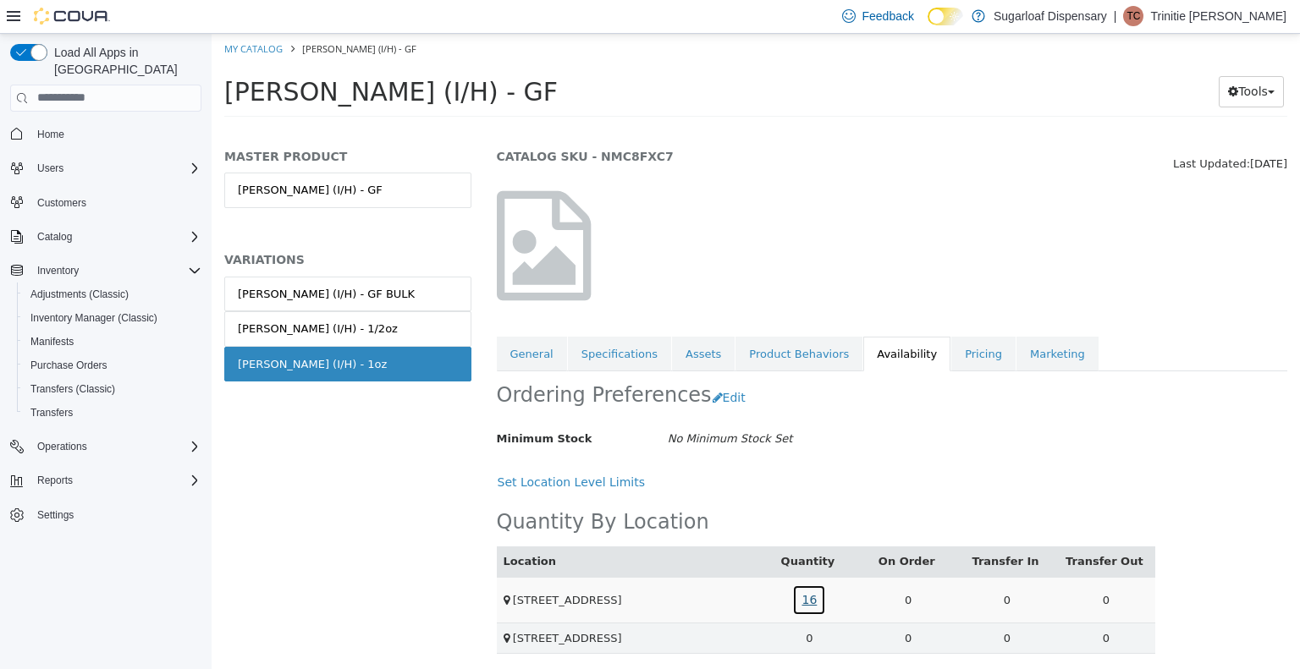
click at [809, 596] on link "16" at bounding box center [809, 599] width 34 height 31
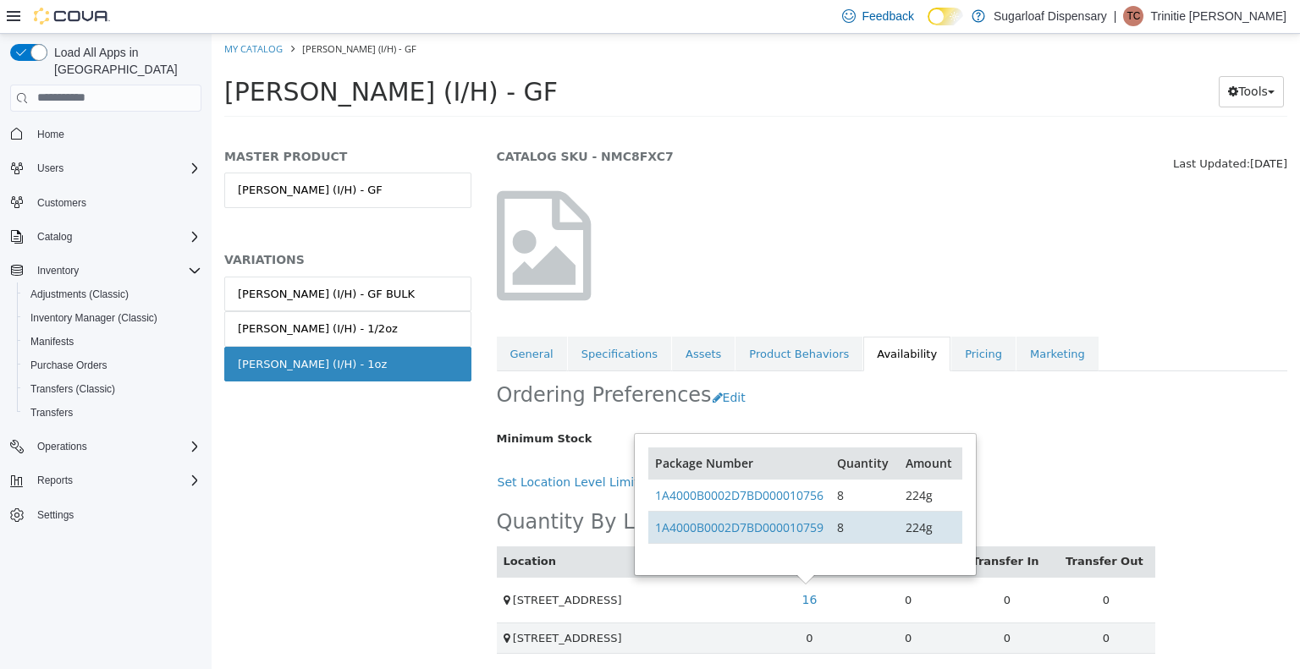
click at [798, 535] on td "1A4000B0002D7BD000010759" at bounding box center [739, 526] width 182 height 32
click at [785, 526] on link "1A4000B0002D7BD000010759" at bounding box center [739, 527] width 168 height 16
click at [679, 271] on div at bounding box center [620, 253] width 272 height 127
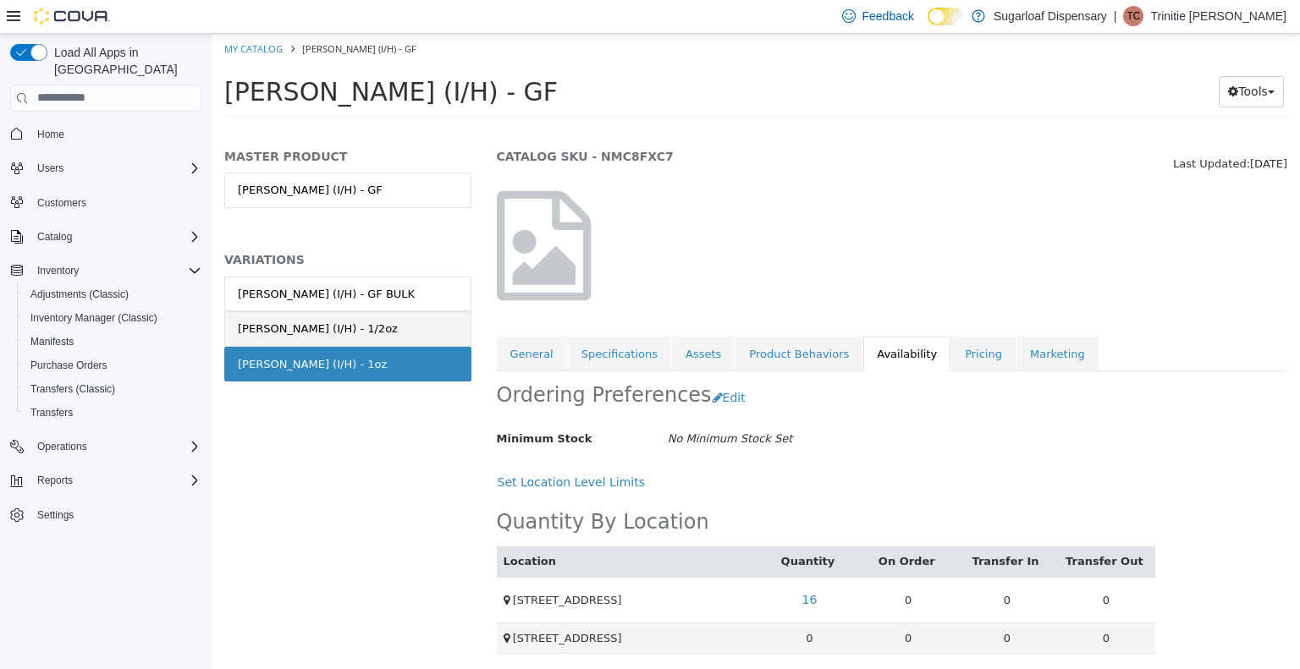
click at [355, 321] on div "Van Helsing (I/H) - 1/2oz" at bounding box center [318, 328] width 160 height 17
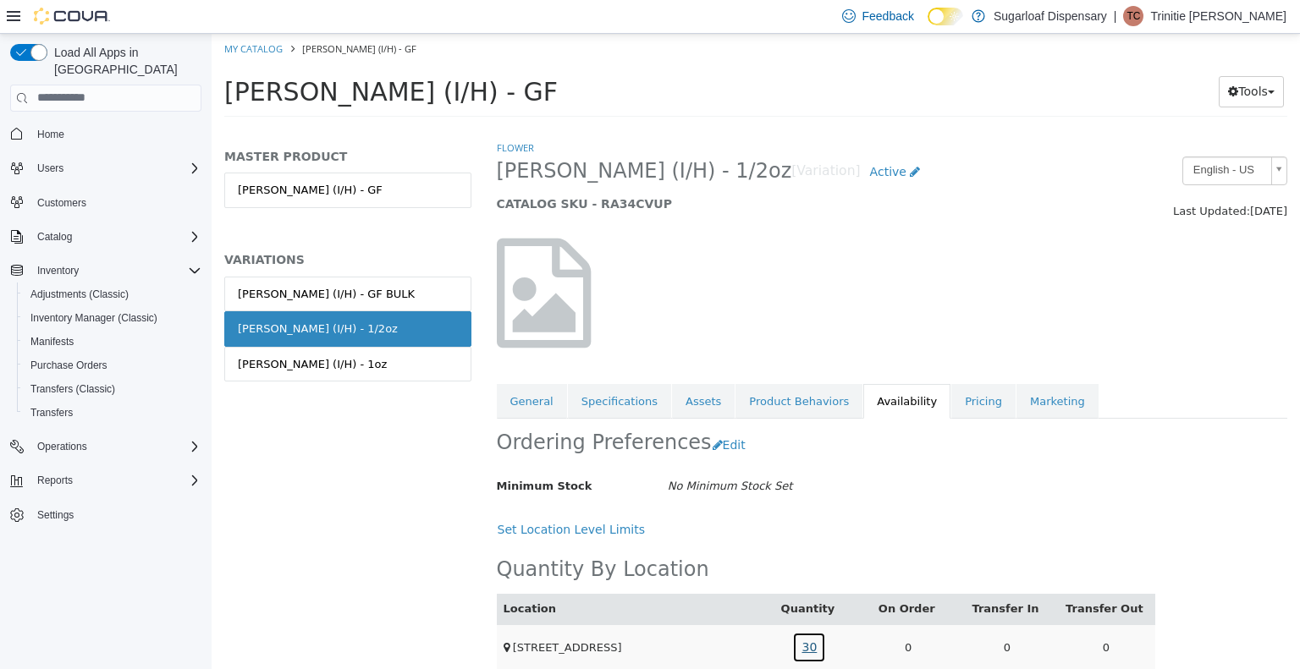
click at [803, 641] on link "30" at bounding box center [809, 646] width 34 height 31
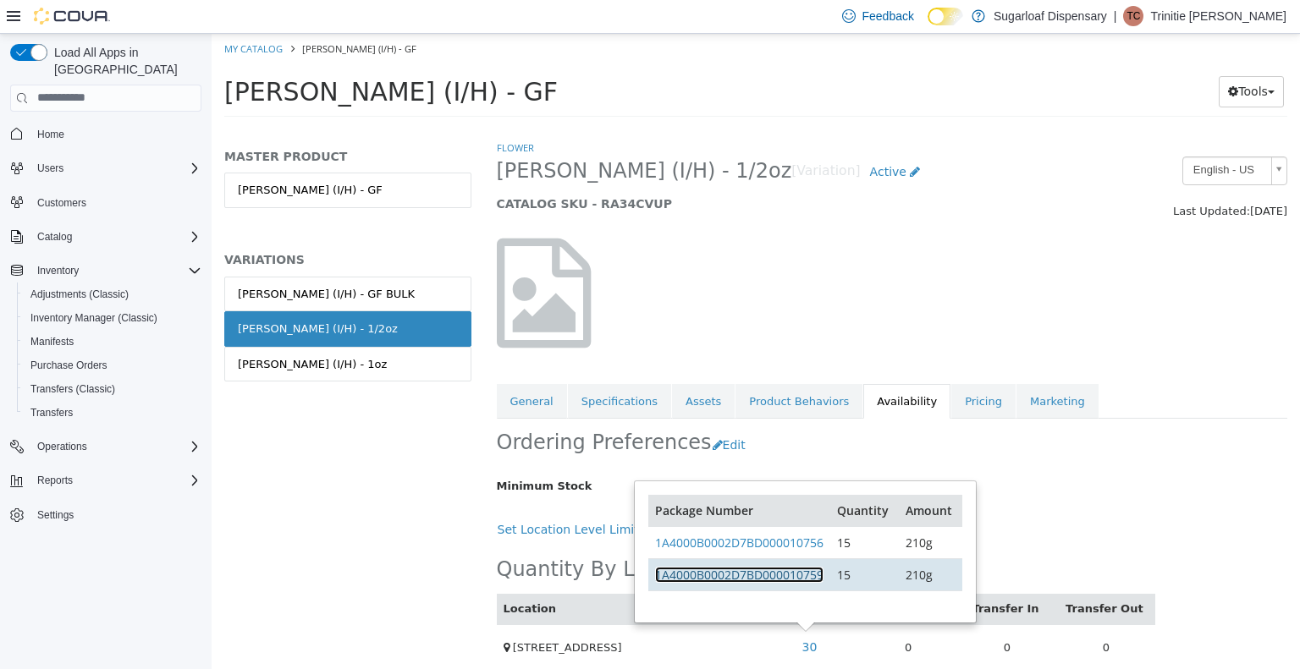
click at [806, 571] on link "1A4000B0002D7BD000010759" at bounding box center [739, 574] width 168 height 16
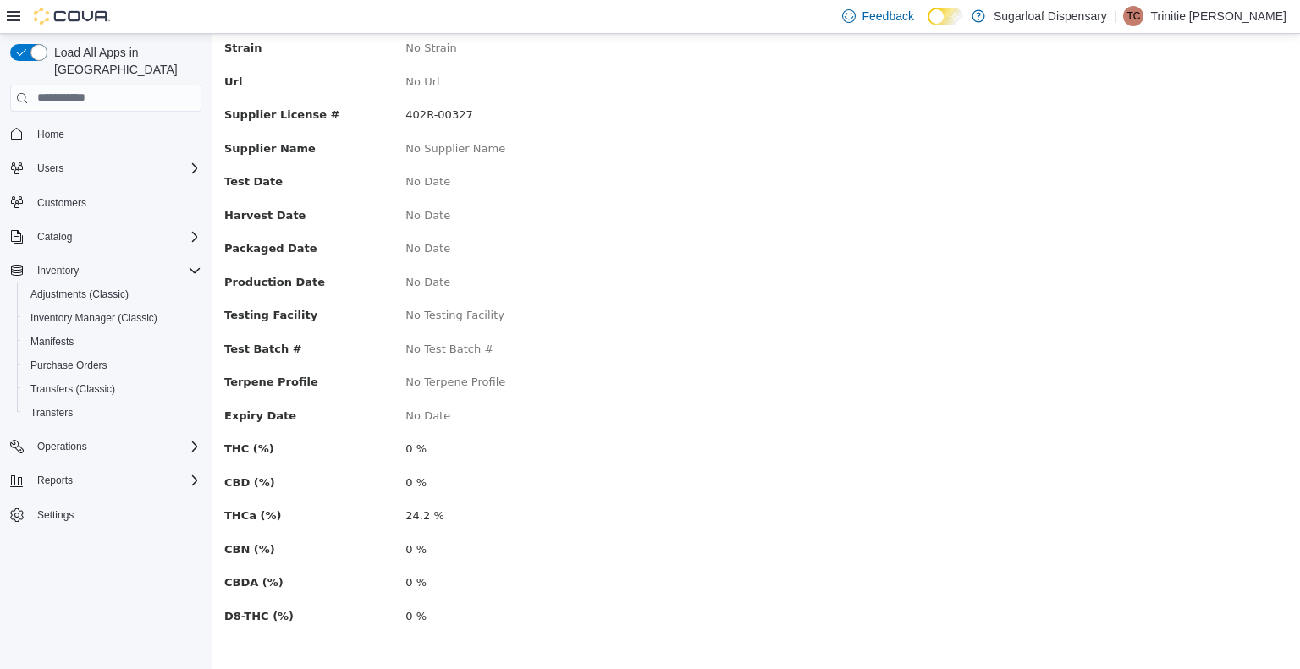
scroll to position [226, 0]
